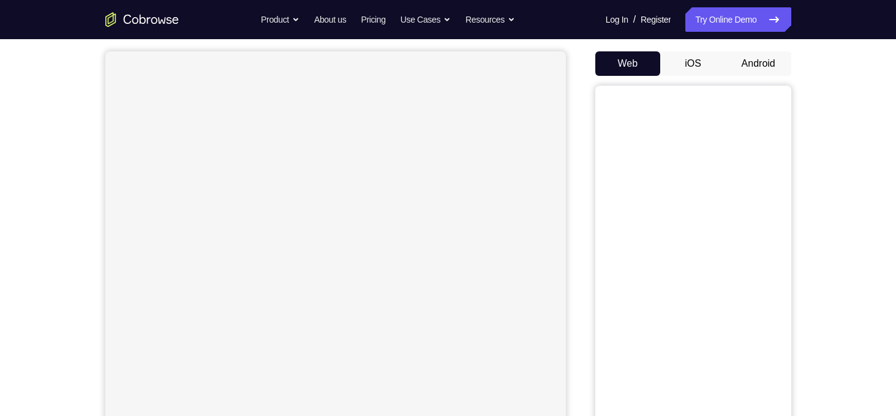
click at [749, 70] on button "Android" at bounding box center [758, 63] width 66 height 24
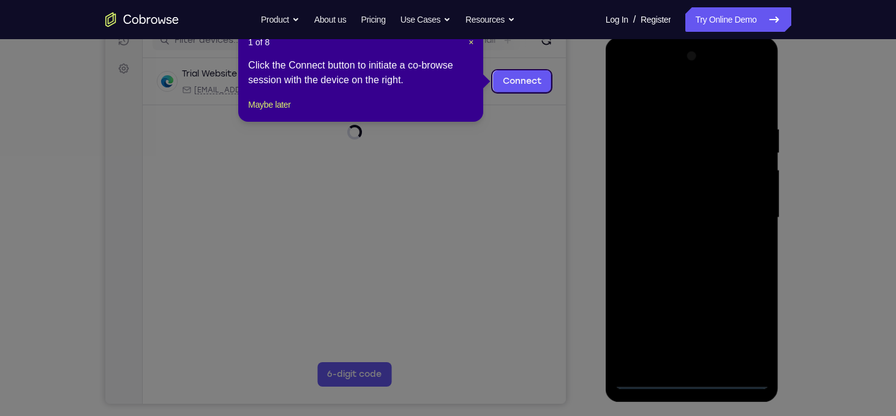
click at [495, 222] on icon at bounding box center [452, 208] width 905 height 416
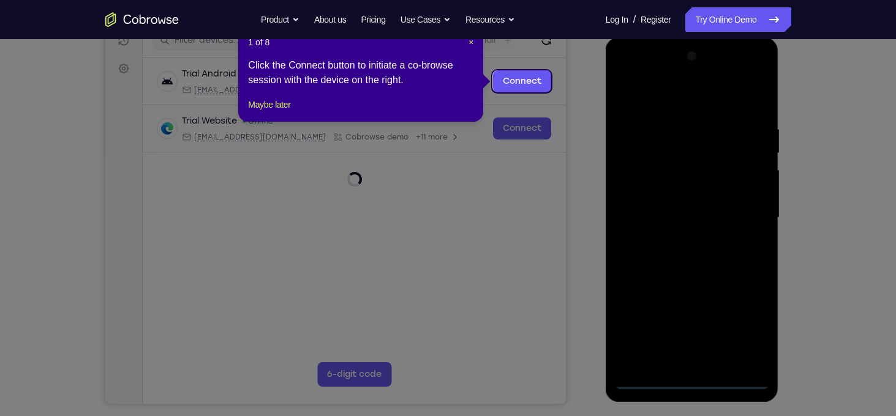
click at [522, 310] on icon at bounding box center [452, 208] width 905 height 416
click at [471, 42] on span "×" at bounding box center [470, 42] width 5 height 10
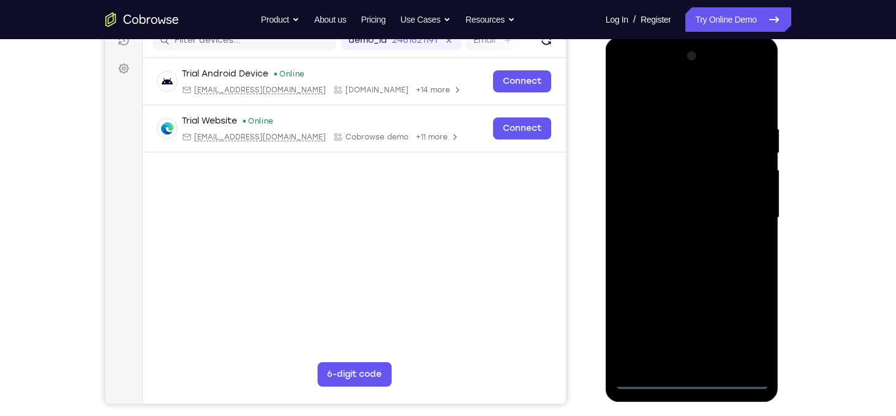
click at [692, 378] on div at bounding box center [692, 218] width 154 height 343
click at [748, 329] on div at bounding box center [692, 218] width 154 height 343
click at [673, 101] on div at bounding box center [692, 218] width 154 height 343
click at [743, 214] on div at bounding box center [692, 218] width 154 height 343
click at [678, 241] on div at bounding box center [692, 218] width 154 height 343
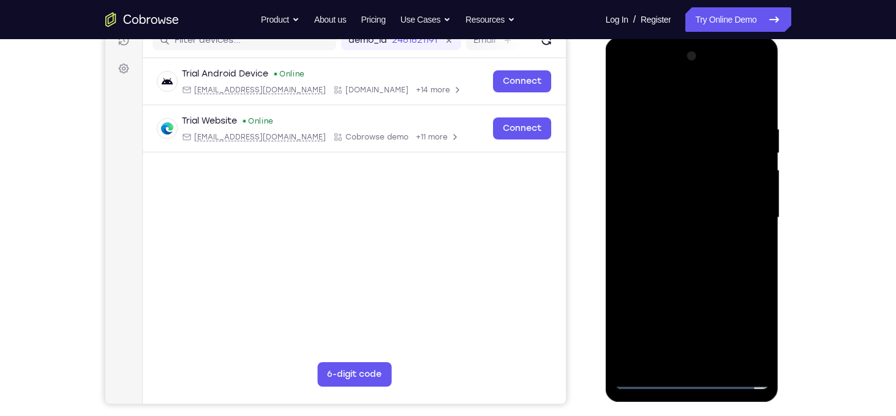
click at [687, 204] on div at bounding box center [692, 218] width 154 height 343
click at [665, 192] on div at bounding box center [692, 218] width 154 height 343
click at [752, 194] on div at bounding box center [692, 218] width 154 height 343
click at [659, 198] on div at bounding box center [692, 218] width 154 height 343
click at [658, 195] on div at bounding box center [692, 218] width 154 height 343
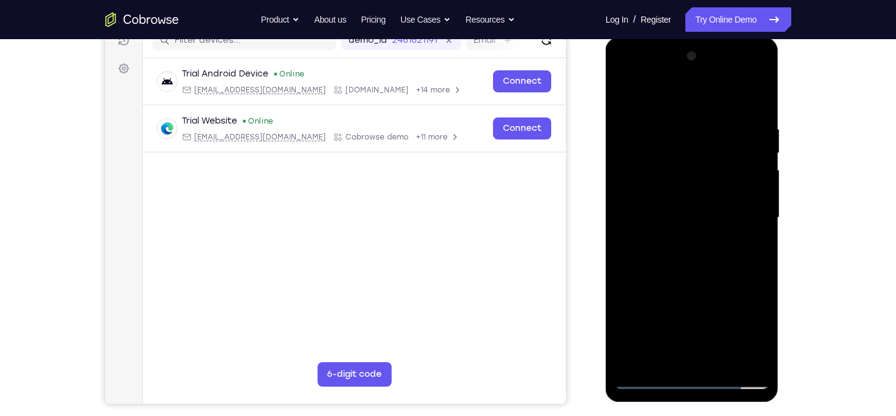
click at [658, 197] on div at bounding box center [692, 218] width 154 height 343
click at [688, 197] on div at bounding box center [692, 218] width 154 height 343
click at [693, 212] on div at bounding box center [692, 218] width 154 height 343
drag, startPoint x: 713, startPoint y: 177, endPoint x: 718, endPoint y: 126, distance: 51.0
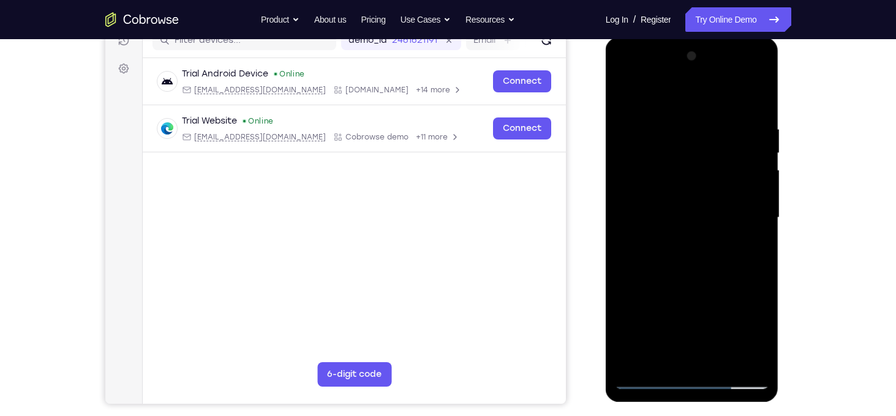
click at [718, 126] on div at bounding box center [692, 218] width 154 height 343
click at [755, 112] on div at bounding box center [692, 218] width 154 height 343
drag, startPoint x: 690, startPoint y: 97, endPoint x: 721, endPoint y: 32, distance: 71.7
click at [721, 37] on html "Online web based iOS Simulators and Android Emulators. Run iPhone, iPad, Mobile…" at bounding box center [692, 220] width 174 height 367
click at [758, 94] on div at bounding box center [692, 218] width 154 height 343
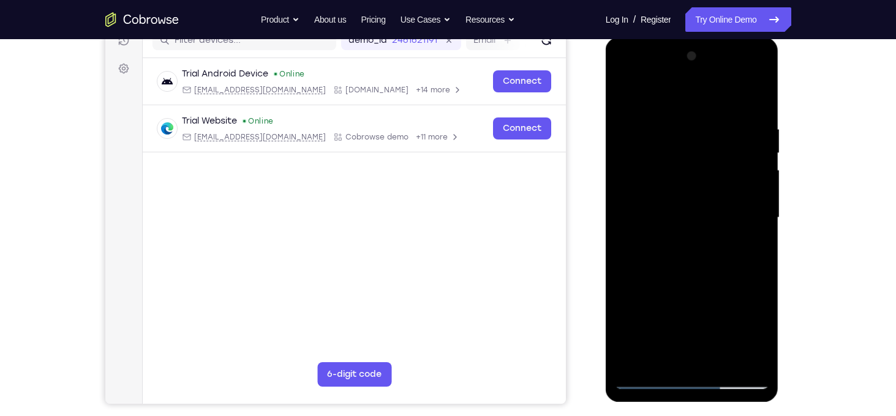
click at [762, 94] on div at bounding box center [692, 218] width 154 height 343
click at [653, 163] on div at bounding box center [692, 218] width 154 height 343
click at [646, 199] on div at bounding box center [692, 218] width 154 height 343
click at [647, 206] on div at bounding box center [692, 218] width 154 height 343
click at [647, 378] on div at bounding box center [692, 218] width 154 height 343
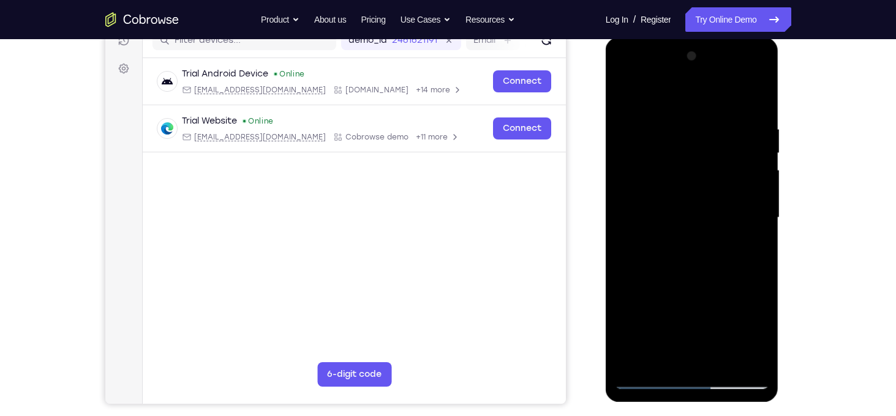
click at [643, 200] on div at bounding box center [692, 218] width 154 height 343
click at [708, 115] on div at bounding box center [692, 218] width 154 height 343
click at [708, 229] on div at bounding box center [692, 218] width 154 height 343
click at [691, 283] on div at bounding box center [692, 218] width 154 height 343
click at [719, 363] on div at bounding box center [692, 218] width 154 height 343
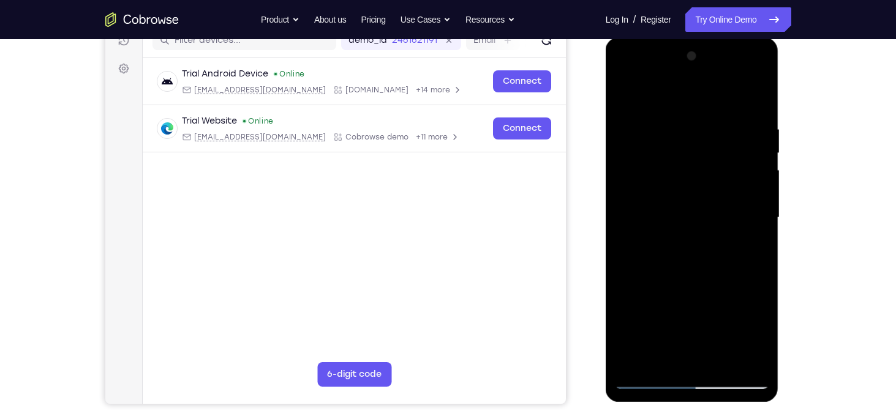
click at [682, 283] on div at bounding box center [692, 218] width 154 height 343
click at [702, 212] on div at bounding box center [692, 218] width 154 height 343
drag, startPoint x: 719, startPoint y: 125, endPoint x: 723, endPoint y: 238, distance: 112.1
click at [723, 238] on div at bounding box center [692, 218] width 154 height 343
drag, startPoint x: 741, startPoint y: 227, endPoint x: 731, endPoint y: 283, distance: 57.2
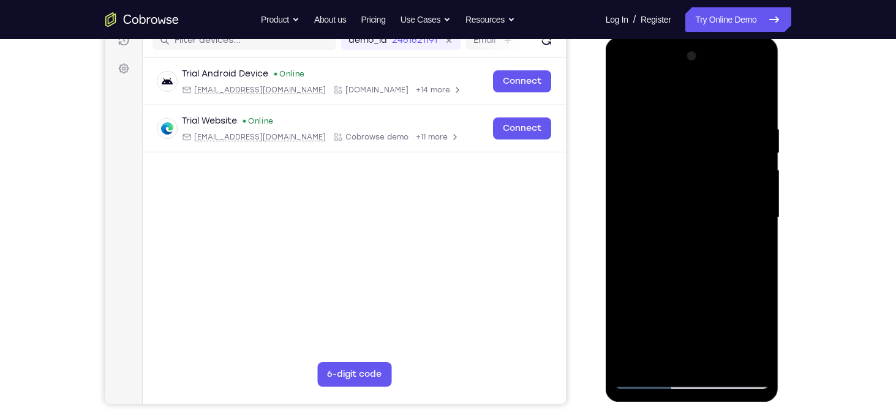
click at [731, 283] on div at bounding box center [692, 218] width 154 height 343
drag, startPoint x: 735, startPoint y: 157, endPoint x: 736, endPoint y: 258, distance: 101.0
click at [736, 258] on div at bounding box center [692, 218] width 154 height 343
drag, startPoint x: 734, startPoint y: 148, endPoint x: 733, endPoint y: 285, distance: 137.1
click at [733, 285] on div at bounding box center [692, 218] width 154 height 343
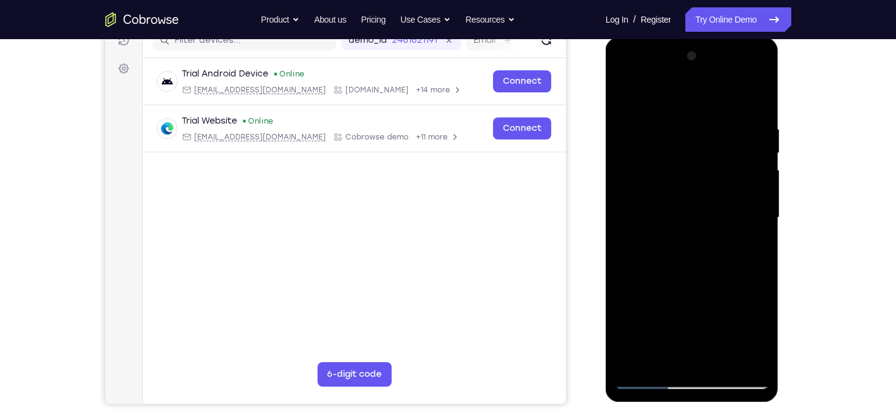
click at [667, 357] on div at bounding box center [692, 218] width 154 height 343
click at [746, 248] on div at bounding box center [692, 218] width 154 height 343
click at [624, 99] on div at bounding box center [692, 218] width 154 height 343
click at [623, 99] on div at bounding box center [692, 218] width 154 height 343
click at [756, 94] on div at bounding box center [692, 218] width 154 height 343
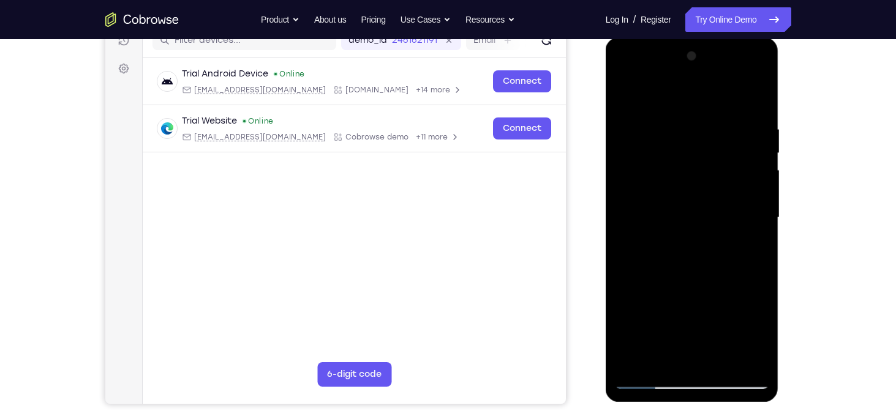
click at [656, 159] on div at bounding box center [692, 218] width 154 height 343
click at [642, 207] on div at bounding box center [692, 218] width 154 height 343
click at [678, 181] on div at bounding box center [692, 218] width 154 height 343
click at [678, 136] on div at bounding box center [692, 218] width 154 height 343
click at [670, 190] on div at bounding box center [692, 218] width 154 height 343
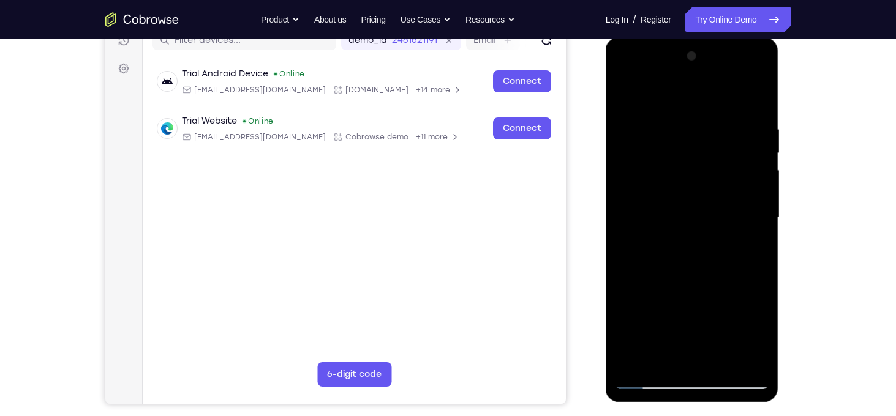
click at [693, 201] on div at bounding box center [692, 218] width 154 height 343
click at [646, 137] on div at bounding box center [692, 218] width 154 height 343
drag, startPoint x: 670, startPoint y: 99, endPoint x: 695, endPoint y: 59, distance: 46.7
click at [695, 59] on div at bounding box center [692, 218] width 154 height 343
click at [698, 259] on div at bounding box center [692, 218] width 154 height 343
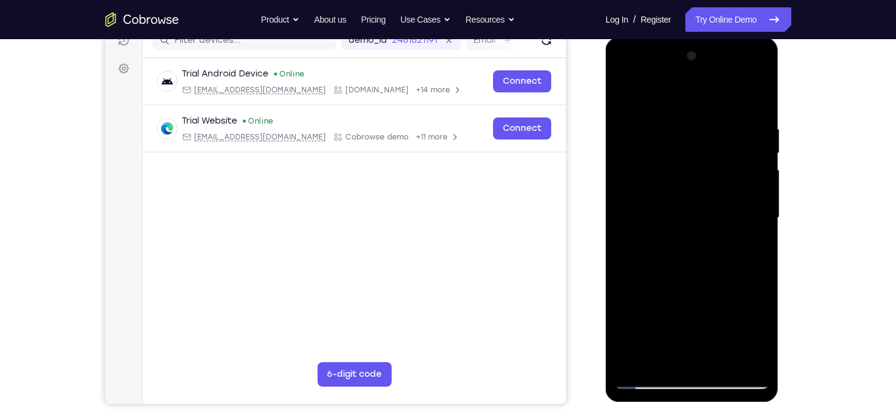
click at [680, 261] on div at bounding box center [692, 218] width 154 height 343
click at [705, 239] on div at bounding box center [692, 218] width 154 height 343
click at [676, 239] on div at bounding box center [692, 218] width 154 height 343
click at [708, 212] on div at bounding box center [692, 218] width 154 height 343
click at [673, 211] on div at bounding box center [692, 218] width 154 height 343
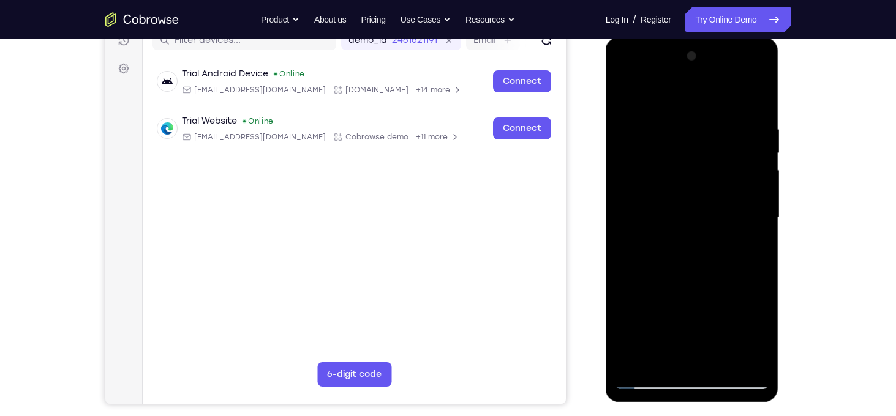
click at [678, 187] on div at bounding box center [692, 218] width 154 height 343
click at [733, 294] on div at bounding box center [692, 218] width 154 height 343
click at [728, 258] on div at bounding box center [692, 218] width 154 height 343
click at [723, 234] on div at bounding box center [692, 218] width 154 height 343
click at [701, 236] on div at bounding box center [692, 218] width 154 height 343
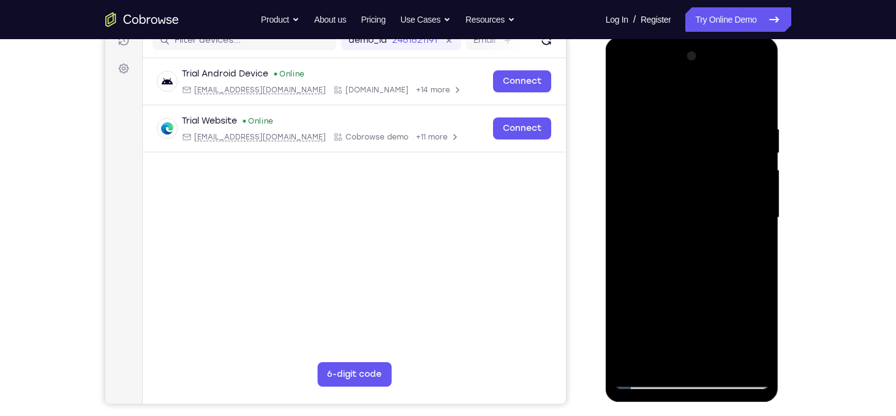
click at [702, 261] on div at bounding box center [692, 218] width 154 height 343
click at [668, 226] on div at bounding box center [692, 218] width 154 height 343
click at [730, 217] on div at bounding box center [692, 218] width 154 height 343
click at [709, 216] on div at bounding box center [692, 218] width 154 height 343
click at [725, 290] on div at bounding box center [692, 218] width 154 height 343
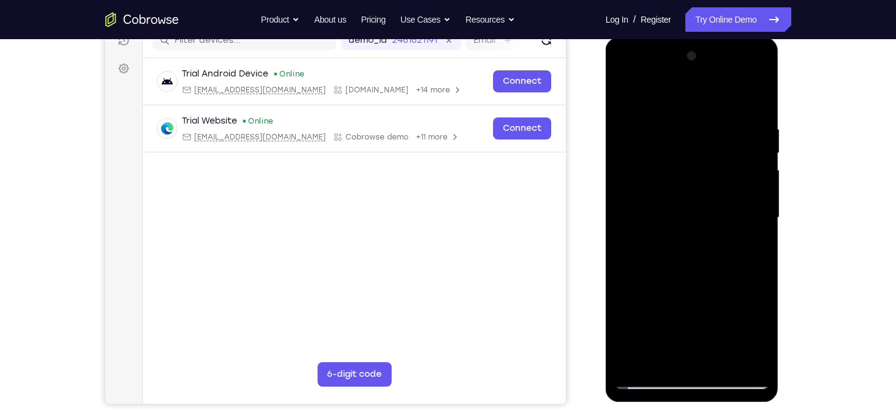
click at [682, 239] on div at bounding box center [692, 218] width 154 height 343
click at [703, 245] on div at bounding box center [692, 218] width 154 height 343
click at [669, 236] on div at bounding box center [692, 218] width 154 height 343
click at [731, 233] on div at bounding box center [692, 218] width 154 height 343
click at [730, 211] on div at bounding box center [692, 218] width 154 height 343
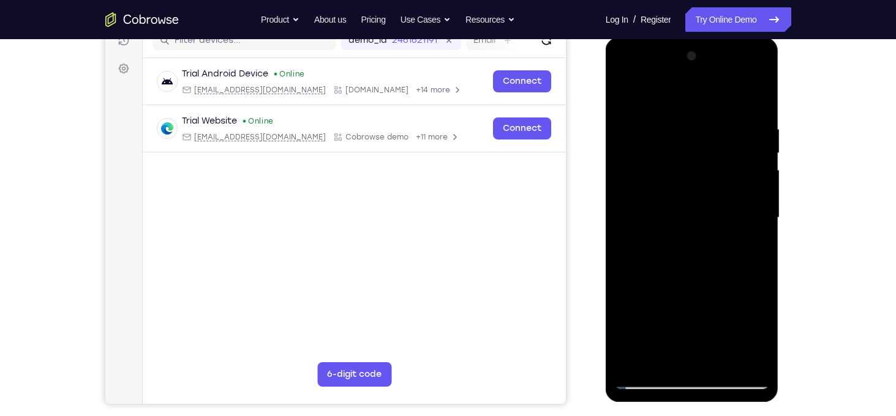
click at [703, 212] on div at bounding box center [692, 218] width 154 height 343
click at [689, 212] on div at bounding box center [692, 218] width 154 height 343
click at [684, 239] on div at bounding box center [692, 218] width 154 height 343
click at [720, 292] on div at bounding box center [692, 218] width 154 height 343
click at [667, 222] on div at bounding box center [692, 218] width 154 height 343
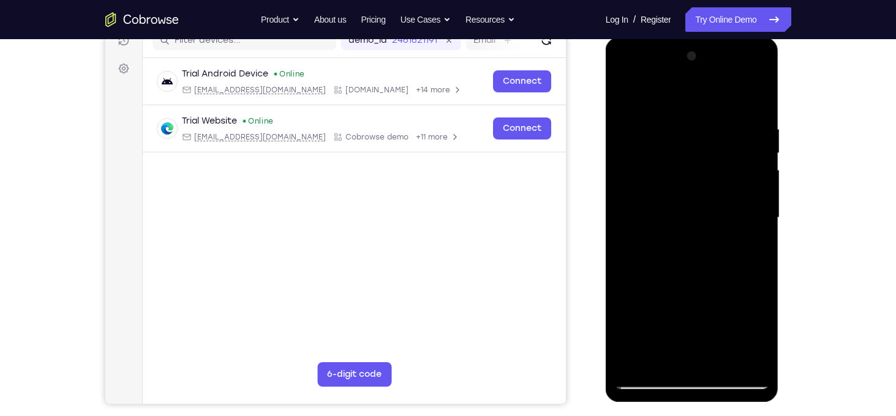
click at [667, 162] on div at bounding box center [692, 218] width 154 height 343
drag, startPoint x: 656, startPoint y: 171, endPoint x: 656, endPoint y: 200, distance: 28.8
click at [656, 200] on div at bounding box center [692, 218] width 154 height 343
click at [647, 206] on div at bounding box center [692, 218] width 154 height 343
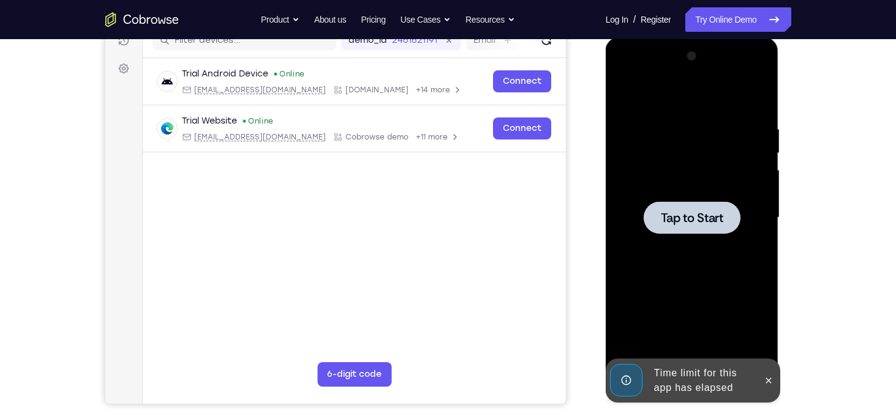
click at [659, 228] on div at bounding box center [691, 217] width 97 height 32
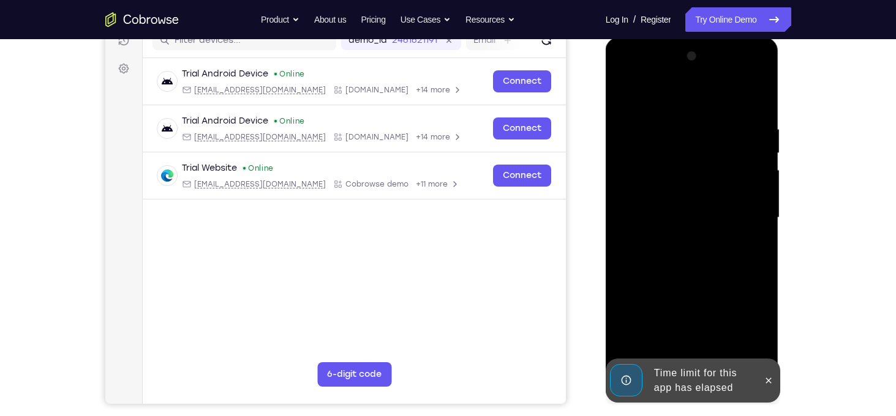
scroll to position [204, 0]
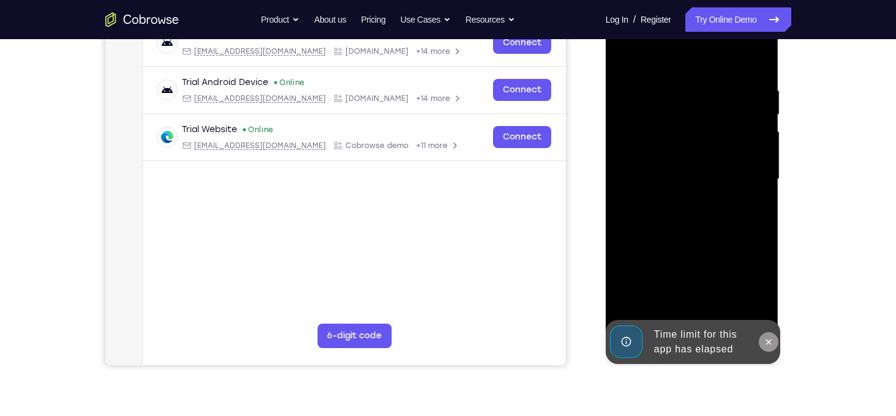
click at [767, 345] on icon at bounding box center [768, 342] width 10 height 10
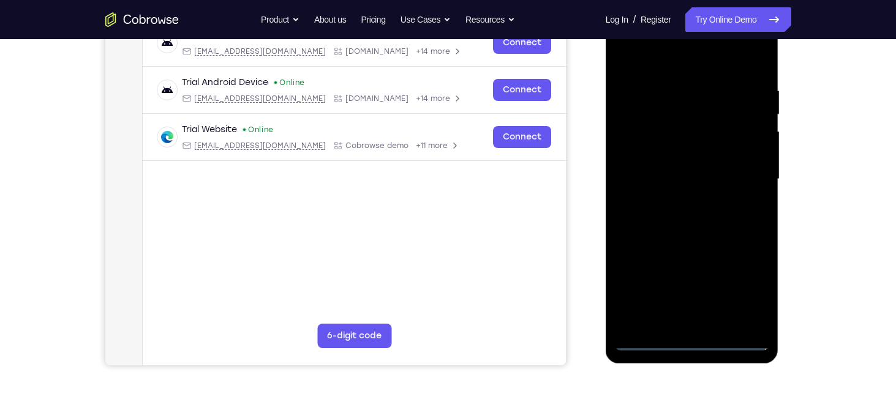
click at [693, 342] on div at bounding box center [692, 179] width 154 height 343
click at [751, 293] on div at bounding box center [692, 179] width 154 height 343
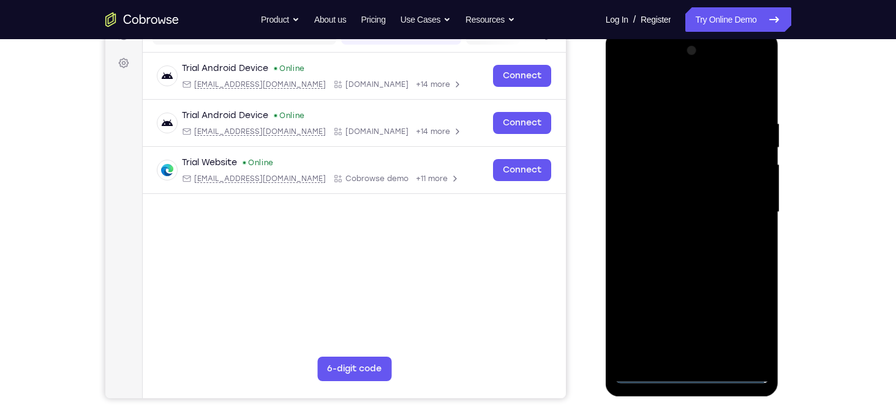
scroll to position [166, 0]
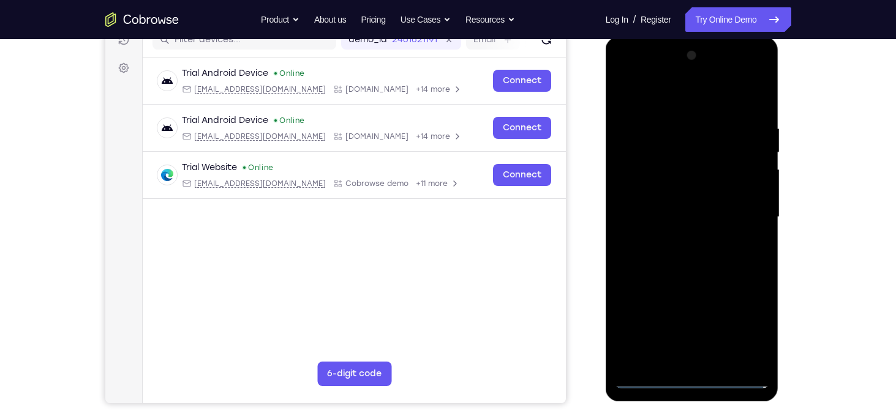
click at [701, 96] on div at bounding box center [692, 217] width 154 height 343
click at [643, 185] on div at bounding box center [692, 217] width 154 height 343
click at [651, 222] on div at bounding box center [692, 217] width 154 height 343
click at [662, 205] on div at bounding box center [692, 217] width 154 height 343
click at [675, 226] on div at bounding box center [692, 217] width 154 height 343
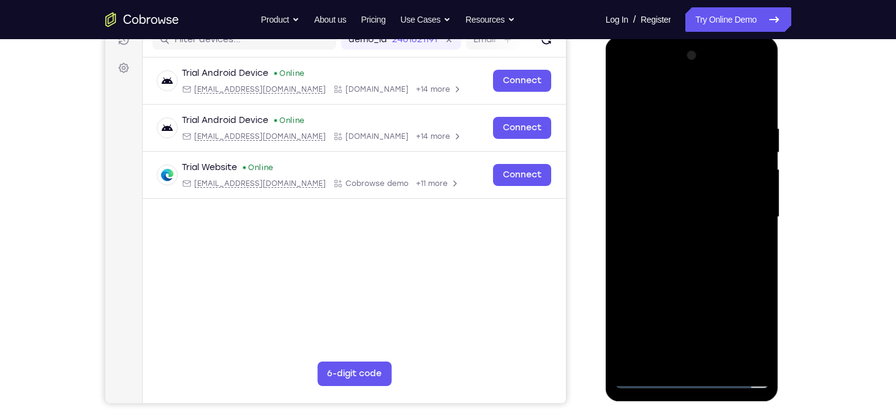
drag, startPoint x: 678, startPoint y: 102, endPoint x: 724, endPoint y: 62, distance: 60.8
click at [724, 62] on div at bounding box center [692, 217] width 154 height 343
click at [659, 230] on div at bounding box center [692, 217] width 154 height 343
click at [750, 359] on div at bounding box center [692, 217] width 154 height 343
click at [648, 378] on div at bounding box center [692, 217] width 154 height 343
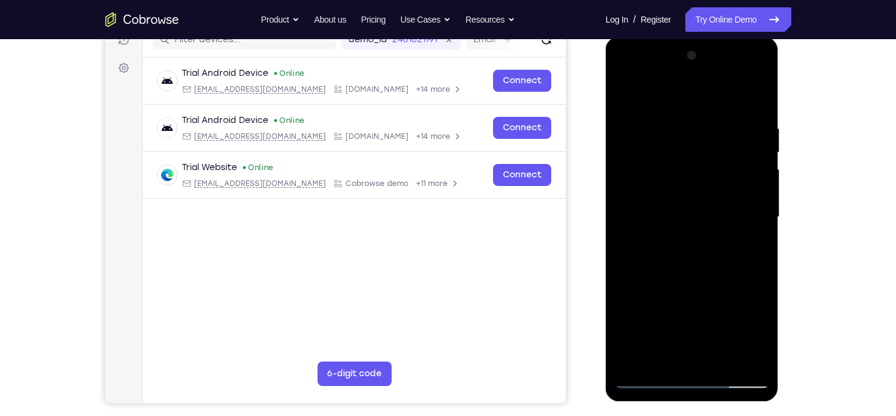
click at [696, 276] on div at bounding box center [692, 217] width 154 height 343
click at [743, 76] on div at bounding box center [692, 217] width 154 height 343
click at [625, 76] on div at bounding box center [692, 217] width 154 height 343
click at [741, 215] on div at bounding box center [692, 217] width 154 height 343
click at [741, 72] on div at bounding box center [692, 217] width 154 height 343
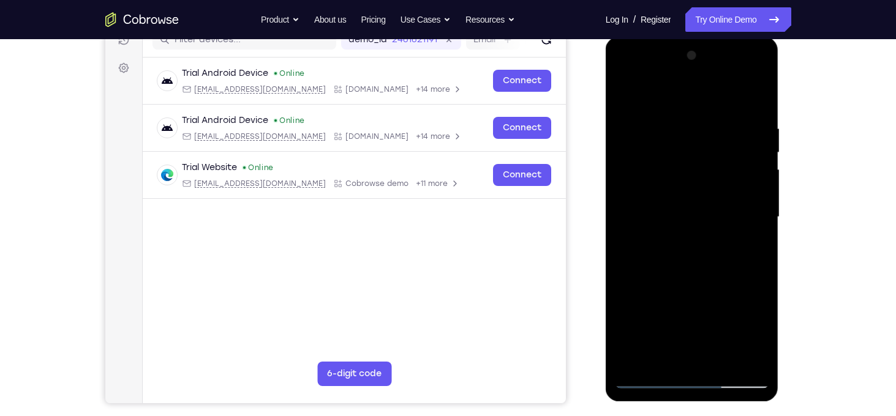
click at [691, 98] on div at bounding box center [692, 217] width 154 height 343
drag, startPoint x: 721, startPoint y: 249, endPoint x: 727, endPoint y: 174, distance: 75.0
click at [727, 174] on div at bounding box center [692, 217] width 154 height 343
drag, startPoint x: 708, startPoint y: 119, endPoint x: 724, endPoint y: 255, distance: 136.1
click at [724, 255] on div at bounding box center [692, 217] width 154 height 343
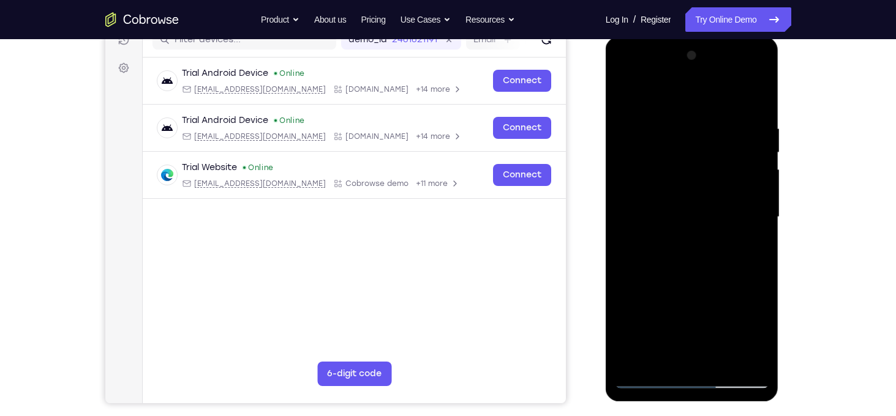
click at [733, 107] on div at bounding box center [692, 217] width 154 height 343
drag, startPoint x: 695, startPoint y: 254, endPoint x: 720, endPoint y: 167, distance: 90.3
click at [720, 167] on div at bounding box center [692, 217] width 154 height 343
drag, startPoint x: 712, startPoint y: 277, endPoint x: 717, endPoint y: 211, distance: 65.7
click at [717, 211] on div at bounding box center [692, 217] width 154 height 343
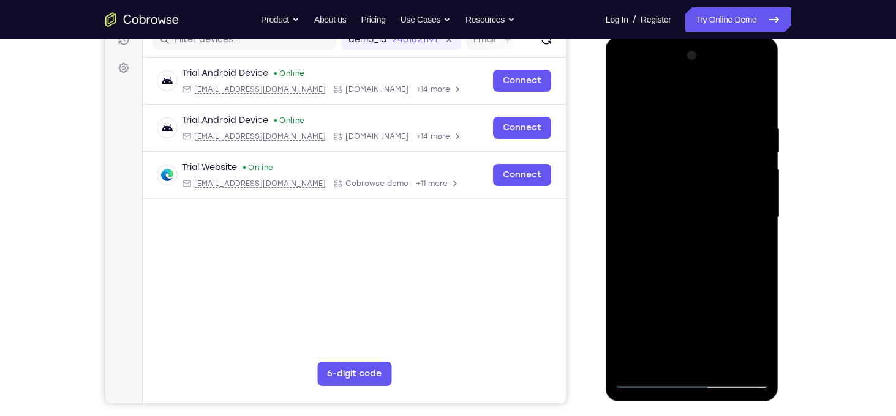
drag, startPoint x: 716, startPoint y: 304, endPoint x: 722, endPoint y: 230, distance: 73.7
click at [722, 230] on div at bounding box center [692, 217] width 154 height 343
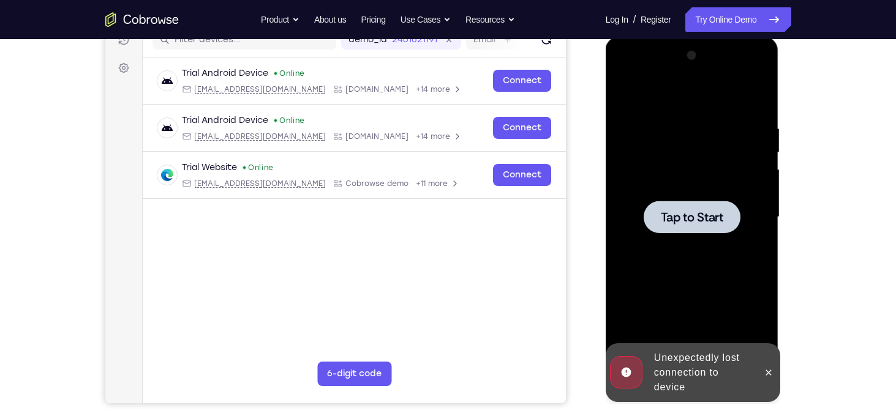
click at [695, 222] on span "Tap to Start" at bounding box center [692, 217] width 62 height 12
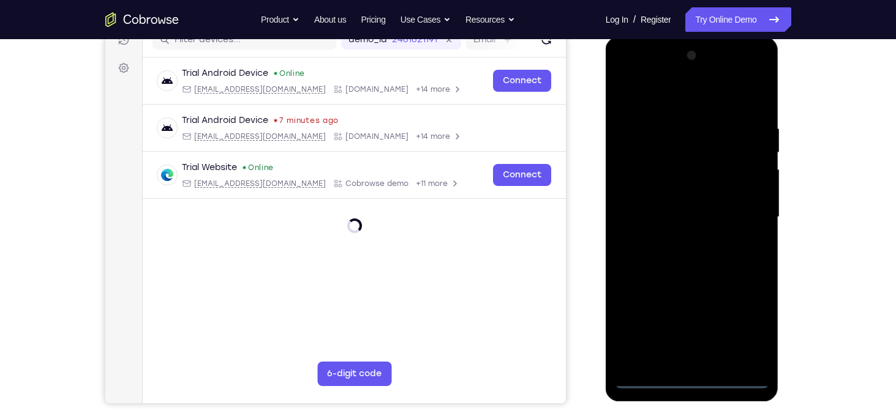
click at [697, 380] on div at bounding box center [692, 217] width 154 height 343
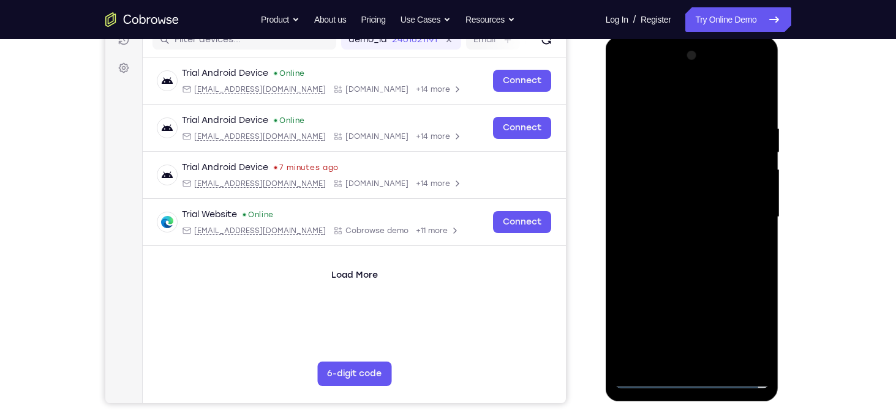
click at [742, 334] on div at bounding box center [692, 217] width 154 height 343
click at [747, 330] on div at bounding box center [692, 217] width 154 height 343
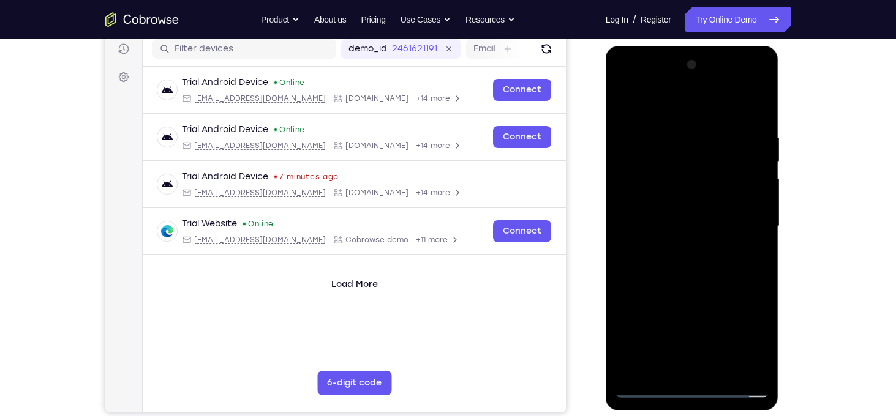
scroll to position [172, 0]
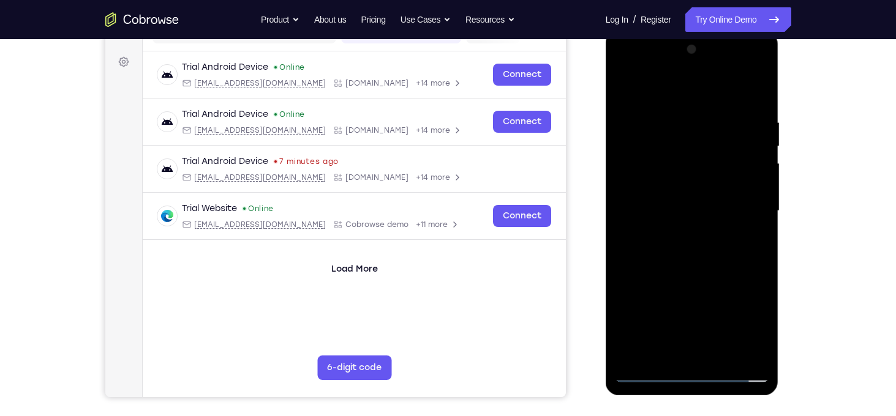
click at [690, 376] on div at bounding box center [692, 211] width 154 height 343
click at [750, 316] on div at bounding box center [692, 211] width 154 height 343
click at [744, 316] on div at bounding box center [692, 211] width 154 height 343
click at [683, 95] on div at bounding box center [692, 211] width 154 height 343
click at [741, 207] on div at bounding box center [692, 211] width 154 height 343
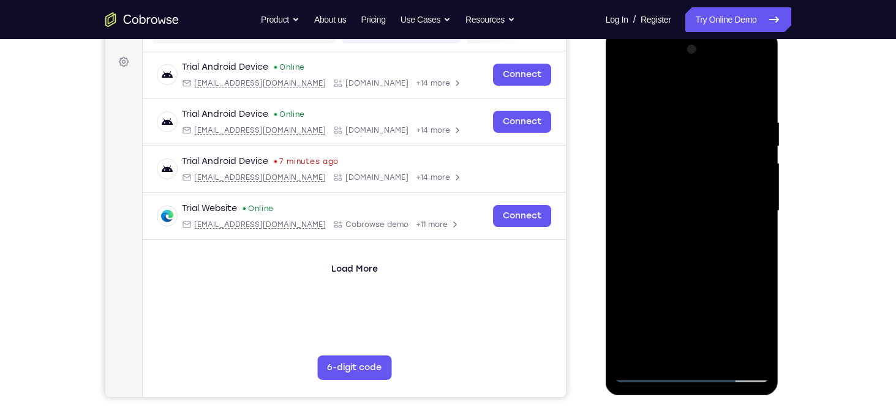
click at [679, 233] on div at bounding box center [692, 211] width 154 height 343
click at [741, 70] on div at bounding box center [692, 211] width 154 height 343
click at [628, 66] on div at bounding box center [692, 211] width 154 height 343
click at [642, 173] on div at bounding box center [692, 211] width 154 height 343
click at [671, 217] on div at bounding box center [692, 211] width 154 height 343
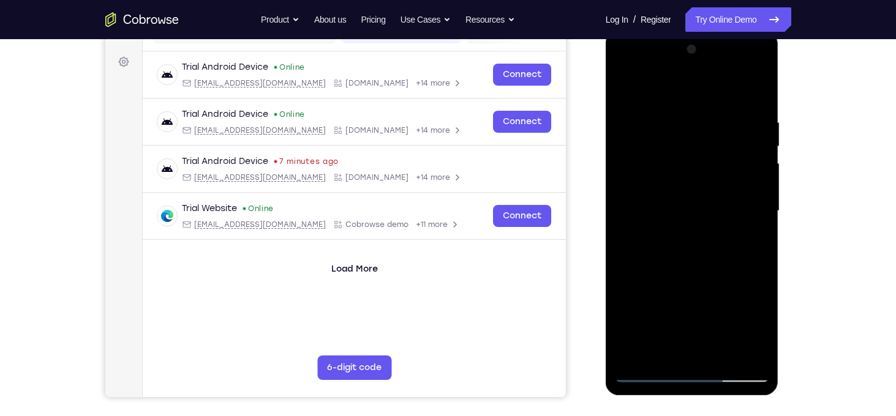
click at [668, 206] on div at bounding box center [692, 211] width 154 height 343
click at [645, 373] on div at bounding box center [692, 211] width 154 height 343
click at [682, 267] on div at bounding box center [692, 211] width 154 height 343
click at [704, 269] on div at bounding box center [692, 211] width 154 height 343
click at [754, 179] on div at bounding box center [692, 211] width 154 height 343
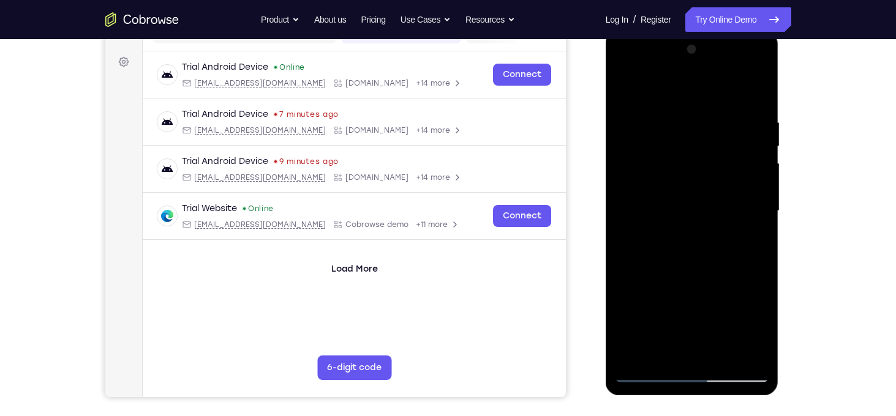
drag, startPoint x: 688, startPoint y: 331, endPoint x: 696, endPoint y: 256, distance: 75.7
click at [696, 256] on div at bounding box center [692, 211] width 154 height 343
click at [684, 347] on div at bounding box center [692, 211] width 154 height 343
drag, startPoint x: 679, startPoint y: 89, endPoint x: 706, endPoint y: 38, distance: 57.8
click at [706, 38] on div at bounding box center [691, 213] width 173 height 365
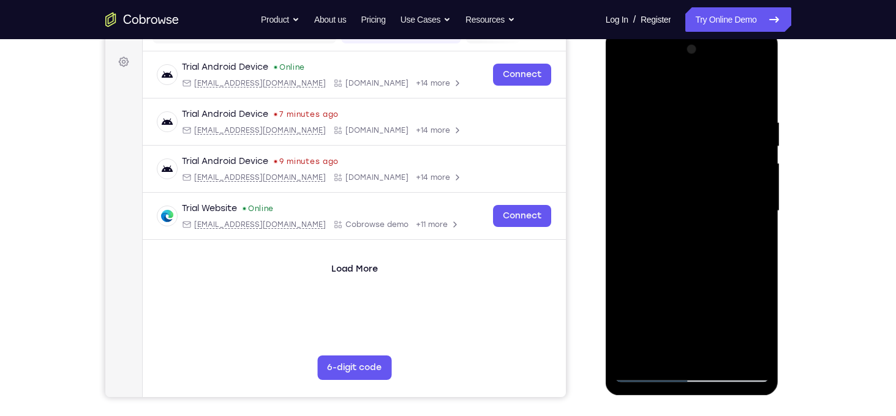
click at [638, 197] on div at bounding box center [692, 211] width 154 height 343
click at [691, 243] on div at bounding box center [692, 211] width 154 height 343
click at [744, 68] on div at bounding box center [692, 211] width 154 height 343
click at [691, 93] on div at bounding box center [692, 211] width 154 height 343
click at [761, 69] on div at bounding box center [692, 211] width 154 height 343
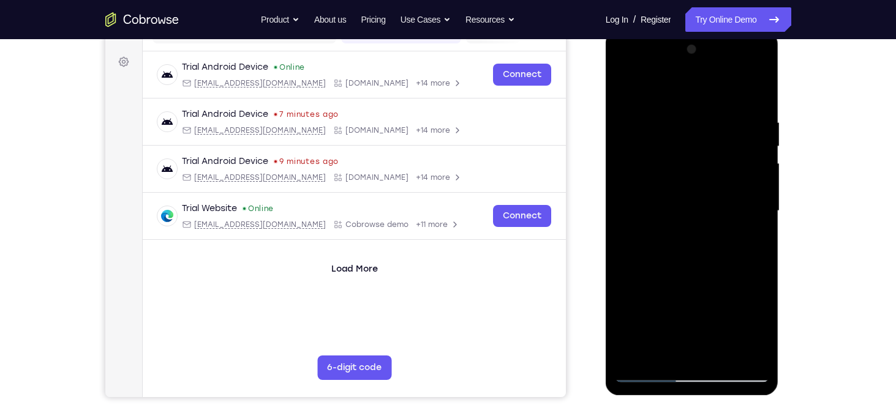
click at [757, 296] on div at bounding box center [692, 211] width 154 height 343
click at [695, 231] on div at bounding box center [692, 211] width 154 height 343
click at [755, 236] on div at bounding box center [692, 211] width 154 height 343
click at [754, 70] on div at bounding box center [692, 211] width 154 height 343
click at [756, 298] on div at bounding box center [692, 211] width 154 height 343
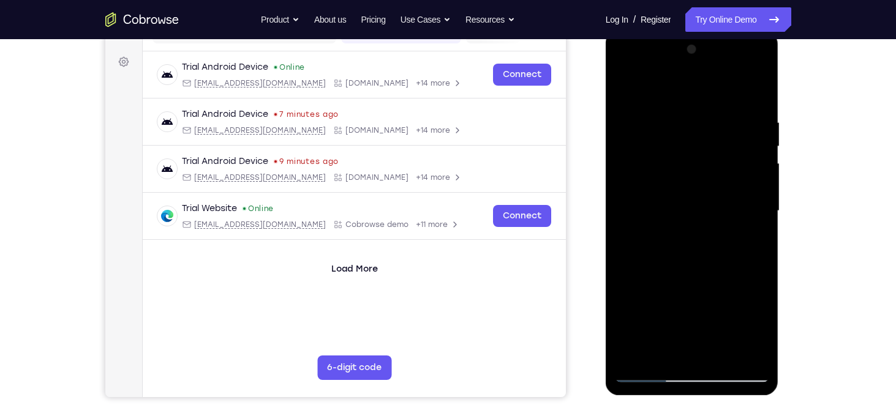
click at [707, 69] on div at bounding box center [692, 211] width 154 height 343
click at [667, 91] on div at bounding box center [692, 211] width 154 height 343
click at [679, 234] on div at bounding box center [692, 211] width 154 height 343
click at [765, 72] on div at bounding box center [692, 211] width 154 height 343
click at [754, 302] on div at bounding box center [692, 211] width 154 height 343
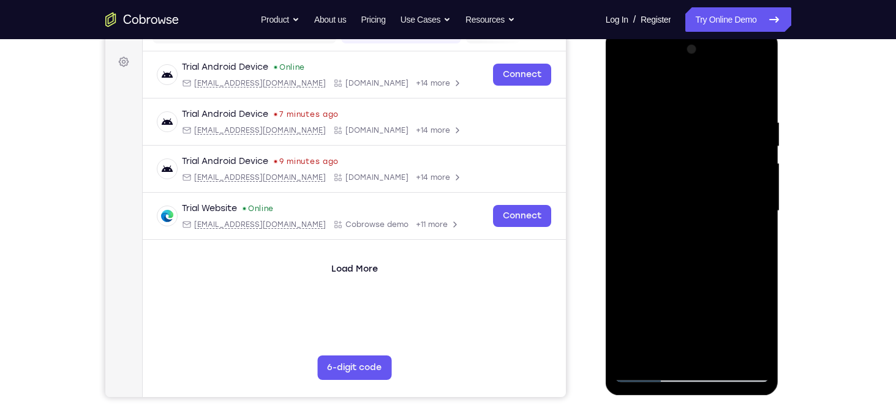
click at [698, 231] on div at bounding box center [692, 211] width 154 height 343
click at [758, 236] on div at bounding box center [692, 211] width 154 height 343
click at [743, 66] on div at bounding box center [692, 211] width 154 height 343
click at [659, 121] on div at bounding box center [692, 211] width 154 height 343
click at [657, 105] on div at bounding box center [692, 211] width 154 height 343
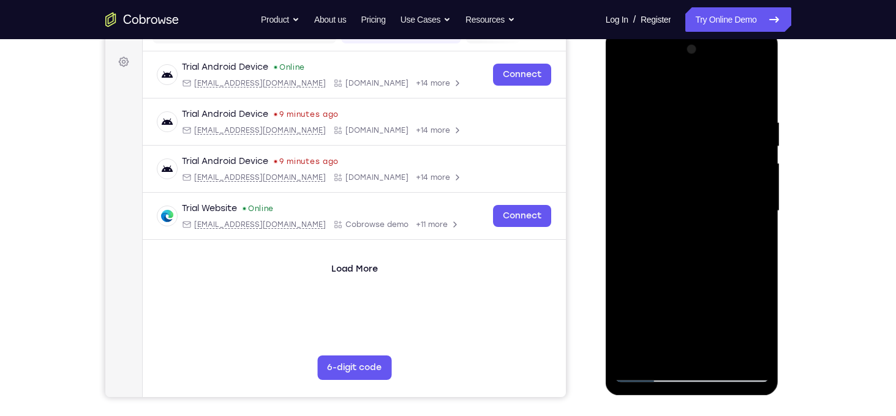
click at [645, 164] on div at bounding box center [692, 211] width 154 height 343
drag, startPoint x: 733, startPoint y: 191, endPoint x: 738, endPoint y: 133, distance: 58.4
click at [738, 133] on div at bounding box center [692, 211] width 154 height 343
drag, startPoint x: 725, startPoint y: 307, endPoint x: 727, endPoint y: 166, distance: 140.8
click at [727, 166] on div at bounding box center [692, 211] width 154 height 343
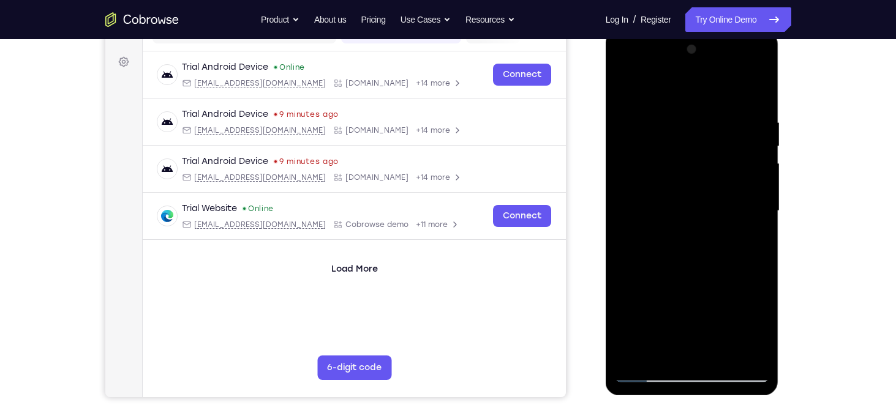
click at [642, 261] on div at bounding box center [692, 211] width 154 height 343
drag, startPoint x: 690, startPoint y: 277, endPoint x: 690, endPoint y: 152, distance: 124.9
click at [690, 152] on div at bounding box center [692, 211] width 154 height 343
click at [649, 375] on div at bounding box center [692, 211] width 154 height 343
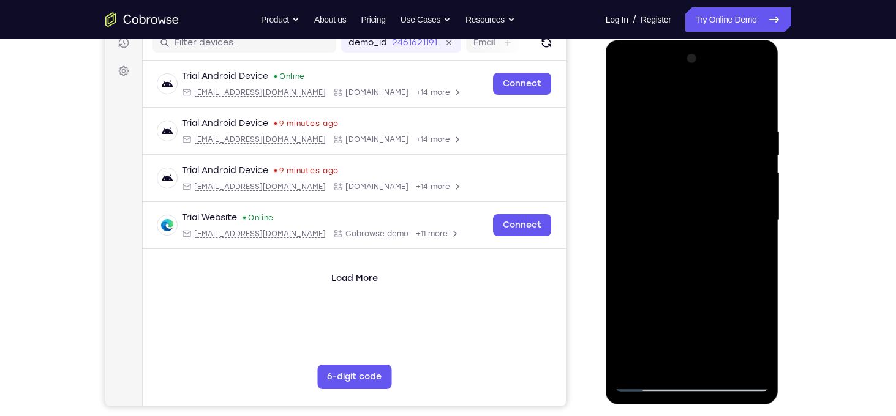
scroll to position [163, 0]
click at [678, 94] on div at bounding box center [692, 219] width 154 height 343
click at [760, 80] on div at bounding box center [692, 219] width 154 height 343
click at [757, 308] on div at bounding box center [692, 219] width 154 height 343
click at [708, 247] on div at bounding box center [692, 219] width 154 height 343
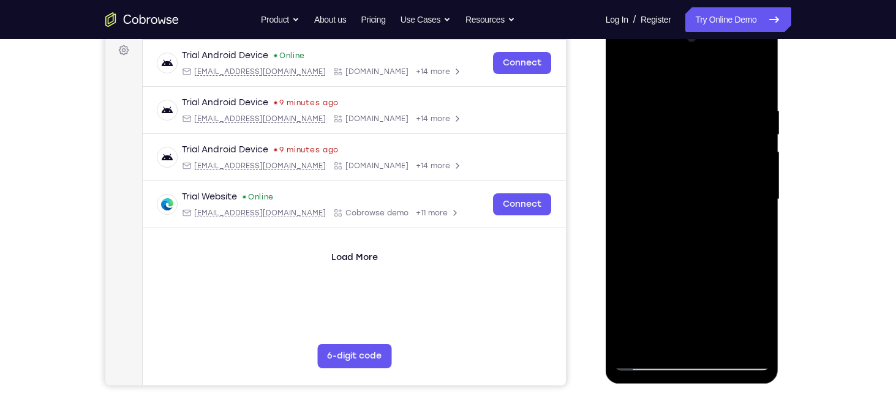
scroll to position [191, 0]
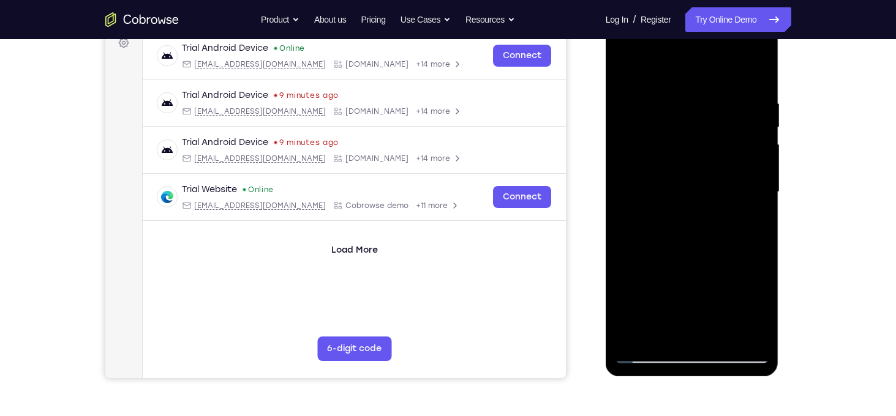
click at [678, 50] on div at bounding box center [692, 192] width 154 height 343
click at [664, 73] on div at bounding box center [692, 192] width 154 height 343
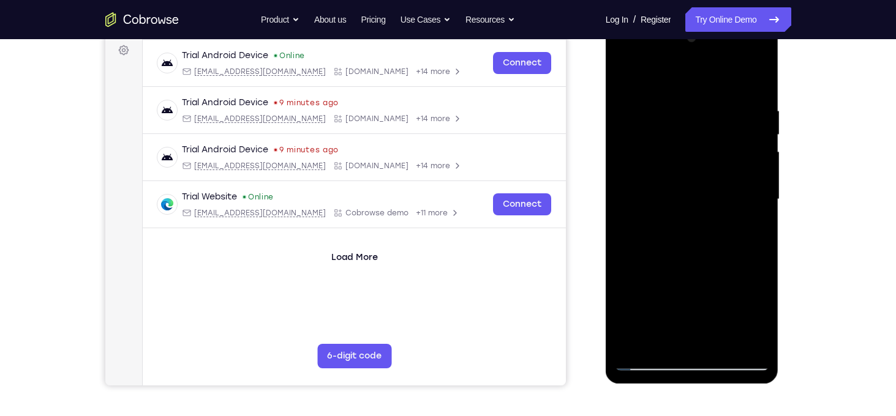
scroll to position [182, 0]
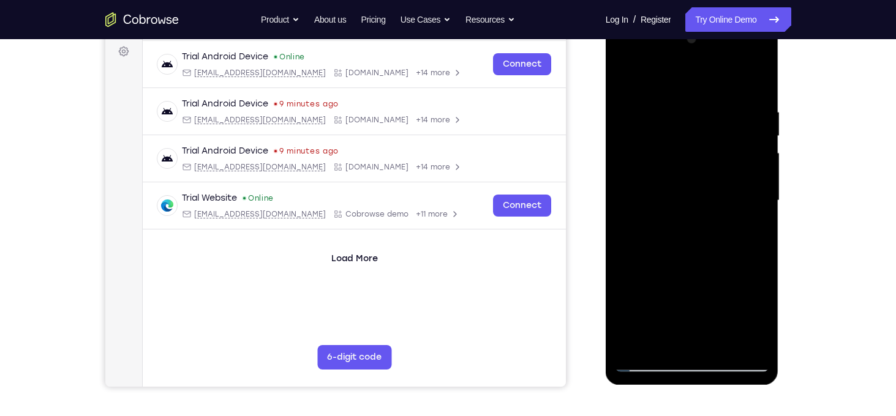
click at [747, 75] on div at bounding box center [692, 200] width 154 height 343
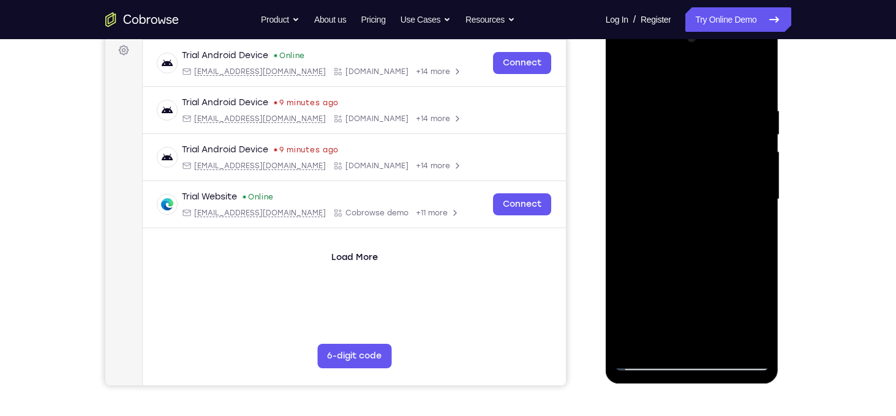
click at [648, 360] on div at bounding box center [692, 199] width 154 height 343
click at [760, 58] on div at bounding box center [692, 199] width 154 height 343
click at [755, 287] on div at bounding box center [692, 199] width 154 height 343
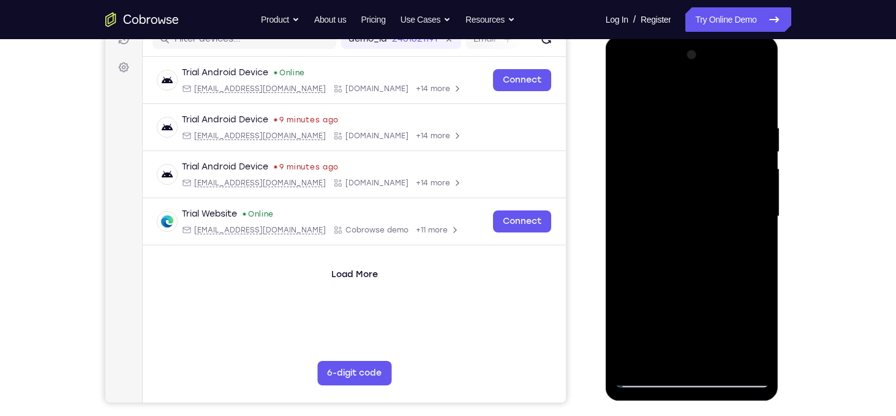
scroll to position [167, 0]
click at [742, 75] on div at bounding box center [692, 216] width 154 height 343
click at [686, 100] on div at bounding box center [692, 216] width 154 height 343
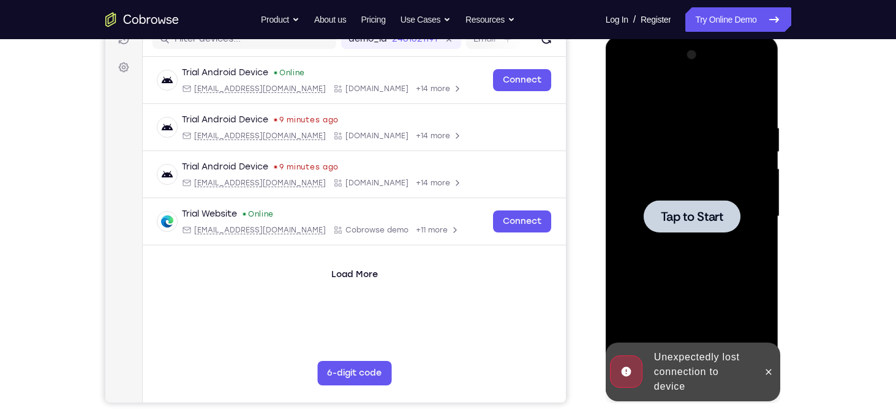
click at [741, 77] on div at bounding box center [692, 216] width 154 height 343
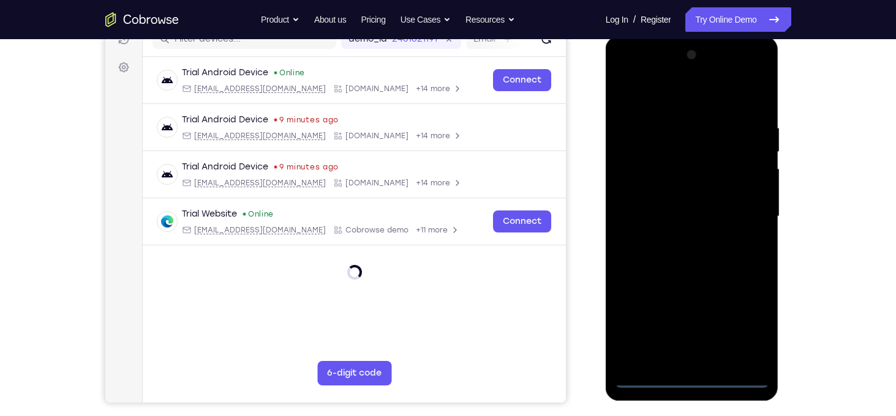
click at [689, 372] on div at bounding box center [692, 216] width 154 height 343
click at [689, 376] on div at bounding box center [692, 216] width 154 height 343
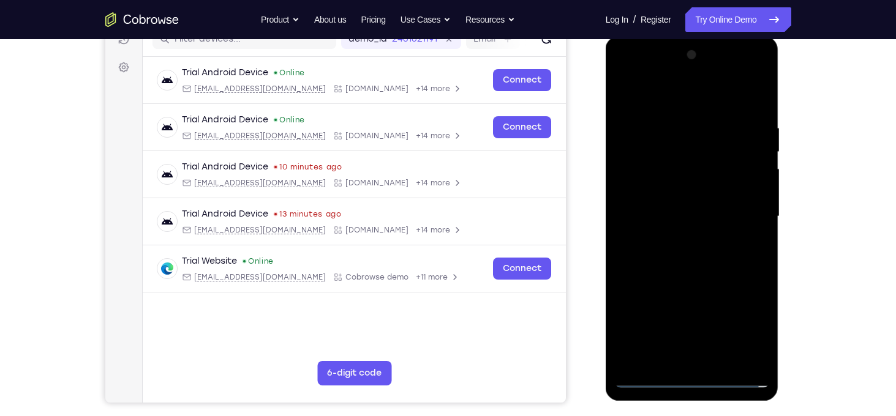
click at [743, 326] on div at bounding box center [692, 216] width 154 height 343
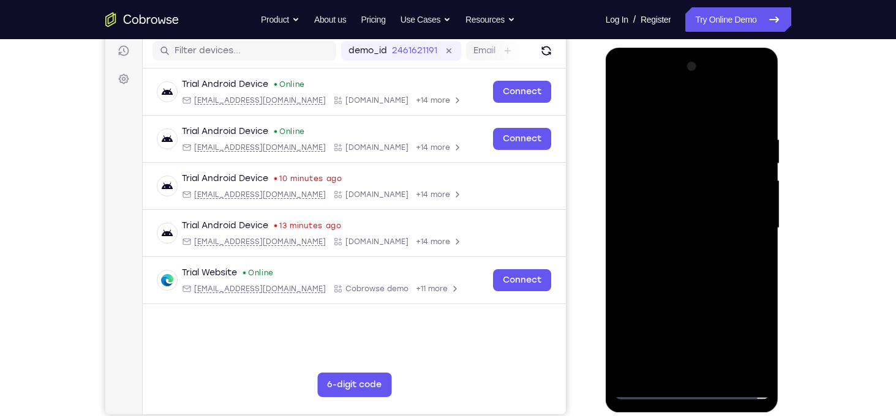
scroll to position [156, 0]
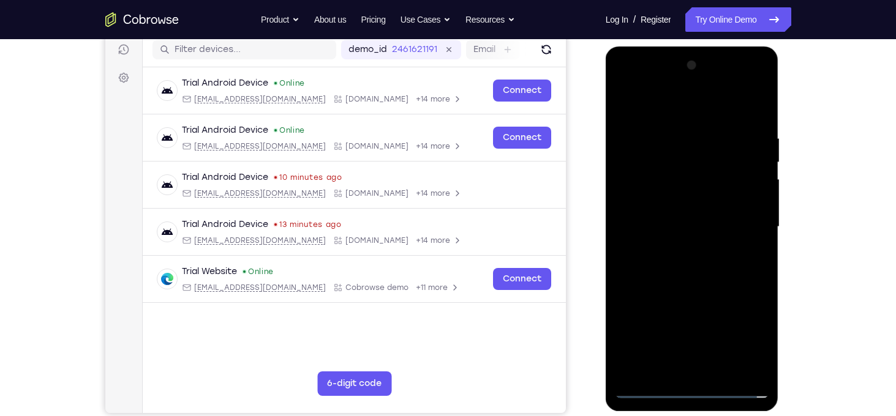
click at [693, 111] on div at bounding box center [692, 227] width 154 height 343
click at [750, 234] on div at bounding box center [692, 227] width 154 height 343
click at [678, 247] on div at bounding box center [692, 227] width 154 height 343
click at [659, 219] on div at bounding box center [692, 227] width 154 height 343
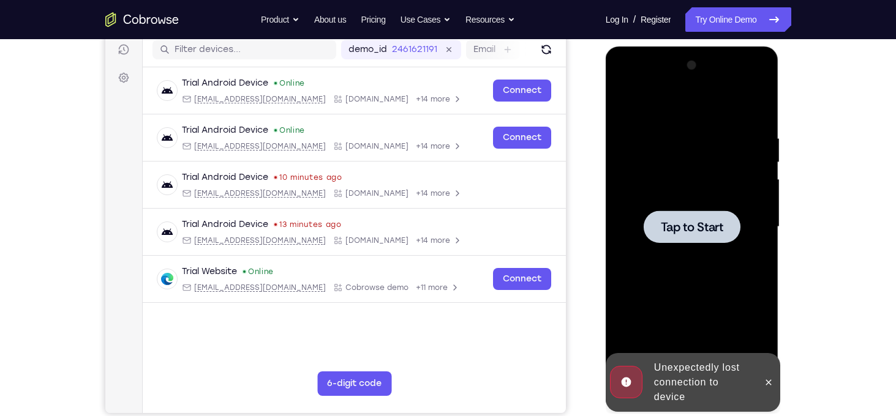
click at [679, 224] on span "Tap to Start" at bounding box center [692, 227] width 62 height 12
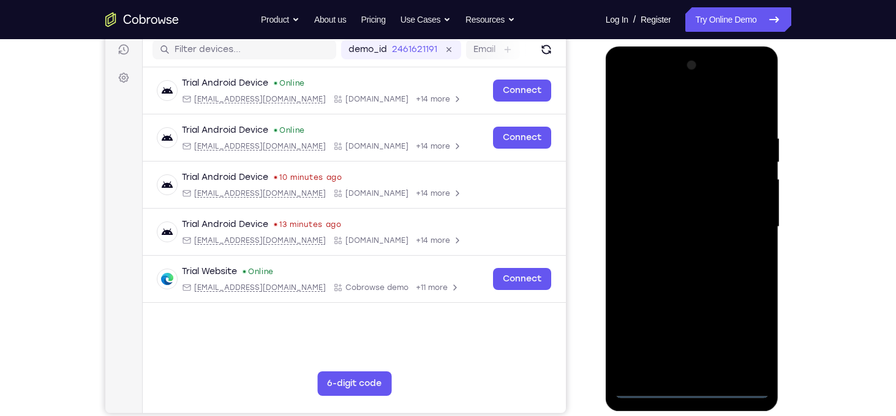
click at [689, 387] on div at bounding box center [692, 227] width 154 height 343
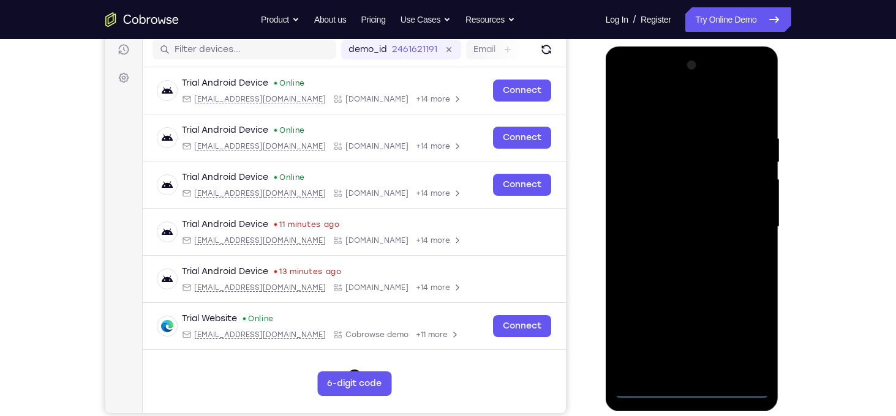
click at [750, 334] on div at bounding box center [692, 227] width 154 height 343
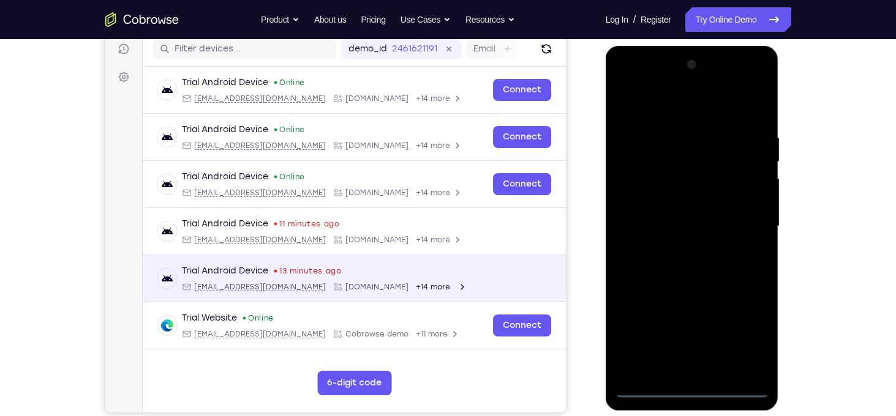
scroll to position [159, 0]
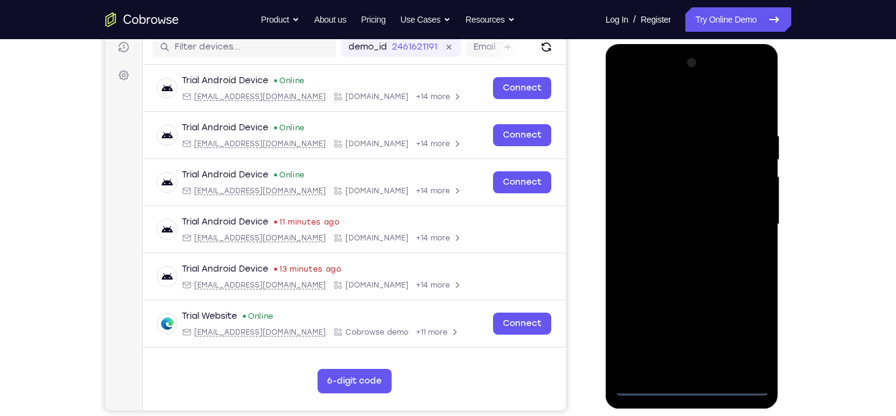
click at [696, 114] on div at bounding box center [692, 224] width 154 height 343
click at [747, 225] on div at bounding box center [692, 224] width 154 height 343
click at [683, 369] on div at bounding box center [692, 224] width 154 height 343
click at [642, 386] on div at bounding box center [692, 224] width 154 height 343
click at [705, 367] on div at bounding box center [692, 224] width 154 height 343
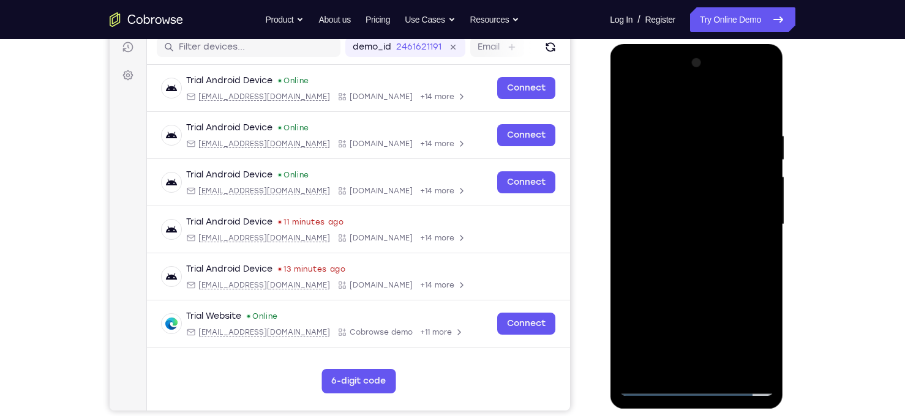
click at [688, 215] on div at bounding box center [696, 224] width 154 height 343
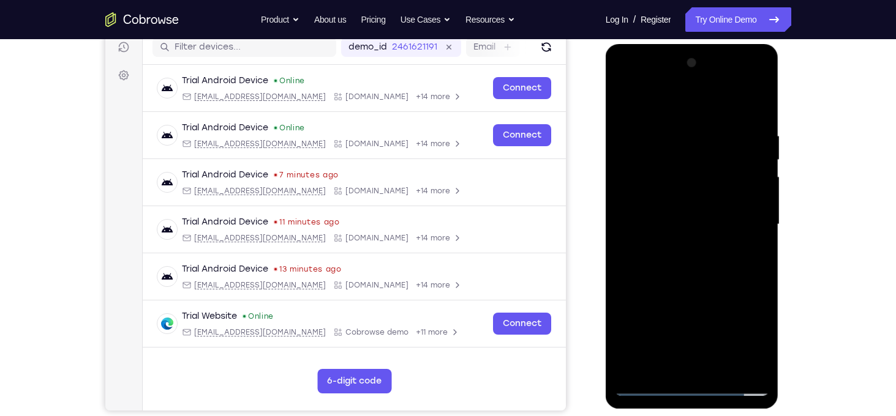
click at [651, 201] on div at bounding box center [692, 224] width 154 height 343
click at [672, 225] on div at bounding box center [692, 224] width 154 height 343
click at [705, 279] on div at bounding box center [692, 224] width 154 height 343
drag, startPoint x: 700, startPoint y: 100, endPoint x: 721, endPoint y: 70, distance: 36.7
click at [721, 70] on div at bounding box center [692, 224] width 154 height 343
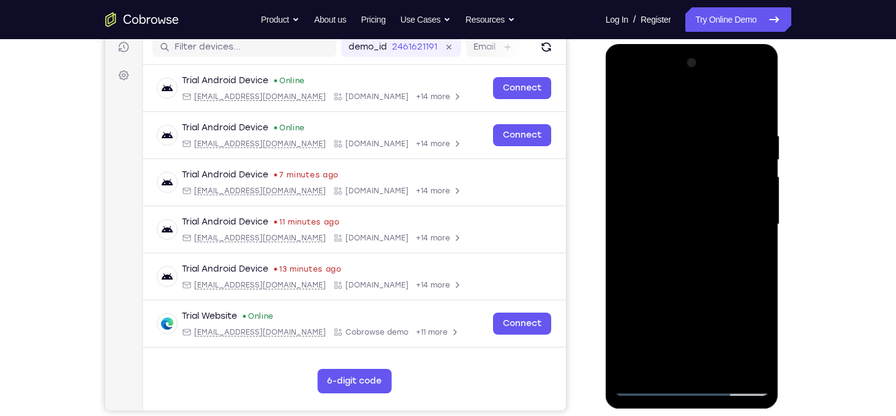
click at [757, 102] on div at bounding box center [692, 224] width 154 height 343
click at [653, 165] on div at bounding box center [692, 224] width 154 height 343
click at [679, 212] on div at bounding box center [692, 224] width 154 height 343
click at [678, 277] on div at bounding box center [692, 224] width 154 height 343
drag, startPoint x: 705, startPoint y: 256, endPoint x: 706, endPoint y: 178, distance: 78.4
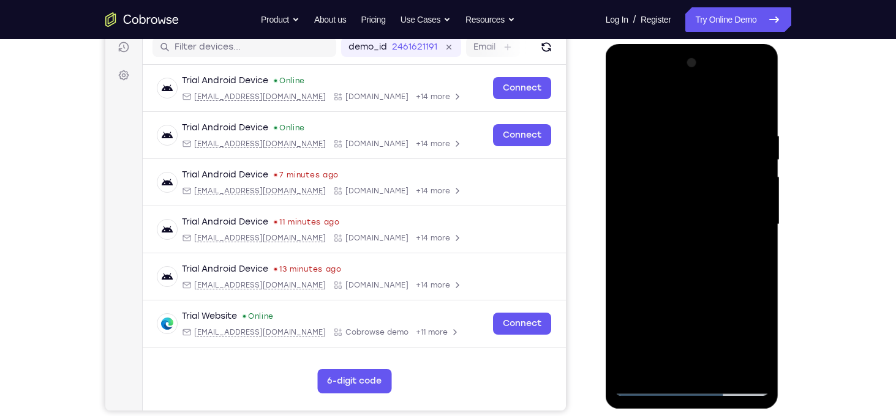
click at [706, 178] on div at bounding box center [692, 224] width 154 height 343
drag, startPoint x: 701, startPoint y: 294, endPoint x: 728, endPoint y: 198, distance: 99.8
click at [728, 198] on div at bounding box center [692, 224] width 154 height 343
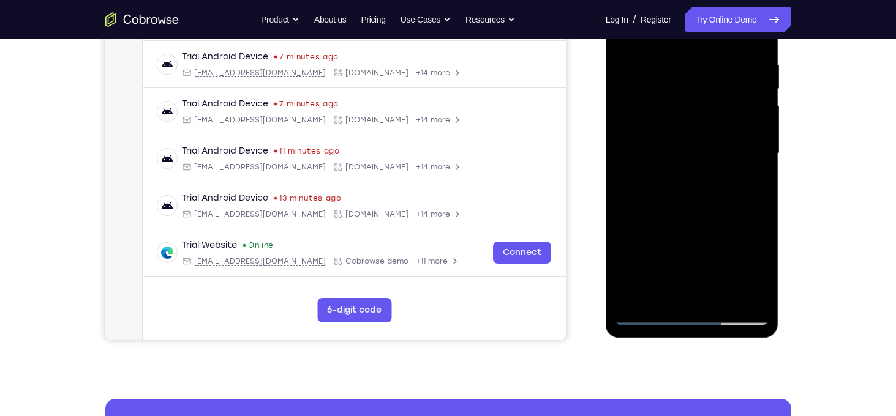
scroll to position [228, 0]
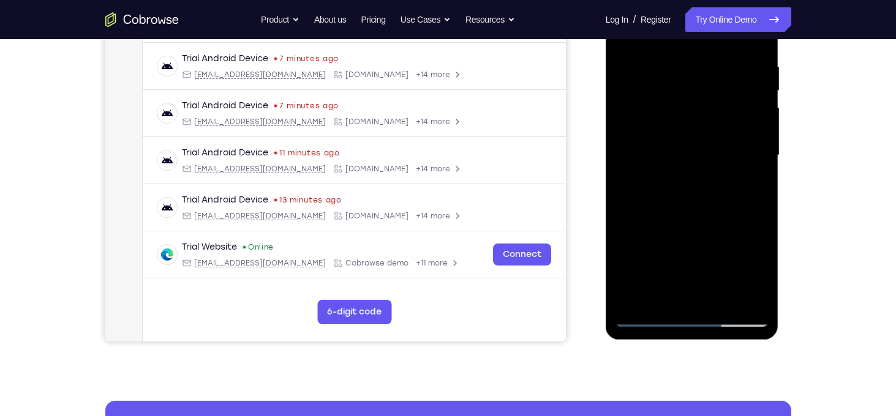
drag, startPoint x: 732, startPoint y: 237, endPoint x: 744, endPoint y: 138, distance: 99.9
click at [744, 138] on div at bounding box center [692, 155] width 154 height 343
click at [646, 313] on div at bounding box center [692, 155] width 154 height 343
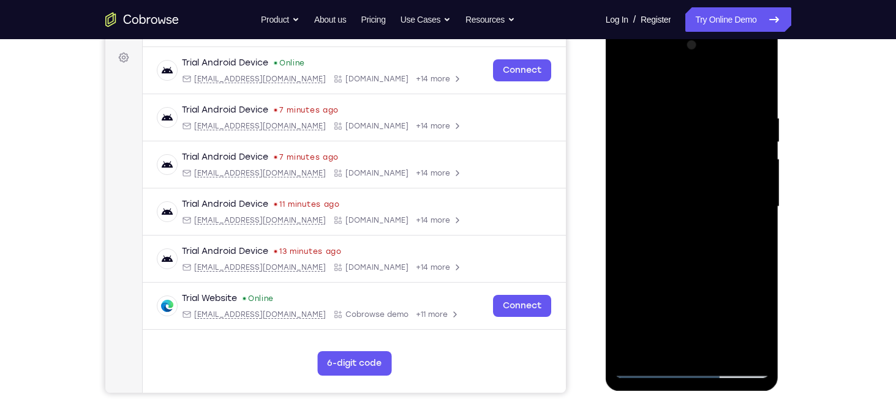
scroll to position [176, 0]
click at [743, 62] on div at bounding box center [692, 207] width 154 height 343
click at [760, 111] on div at bounding box center [692, 207] width 154 height 343
click at [687, 82] on div at bounding box center [692, 207] width 154 height 343
click at [699, 202] on div at bounding box center [692, 207] width 154 height 343
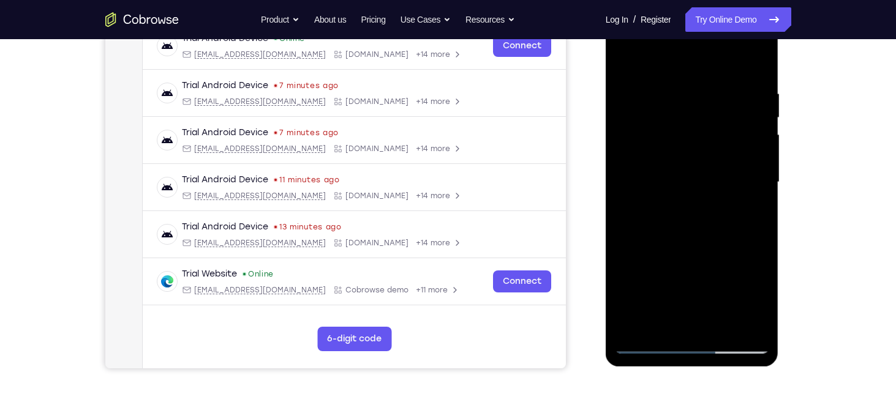
scroll to position [201, 0]
click at [744, 42] on div at bounding box center [692, 182] width 154 height 343
click at [679, 66] on div at bounding box center [692, 182] width 154 height 343
click at [681, 144] on div at bounding box center [692, 182] width 154 height 343
click at [686, 100] on div at bounding box center [692, 182] width 154 height 343
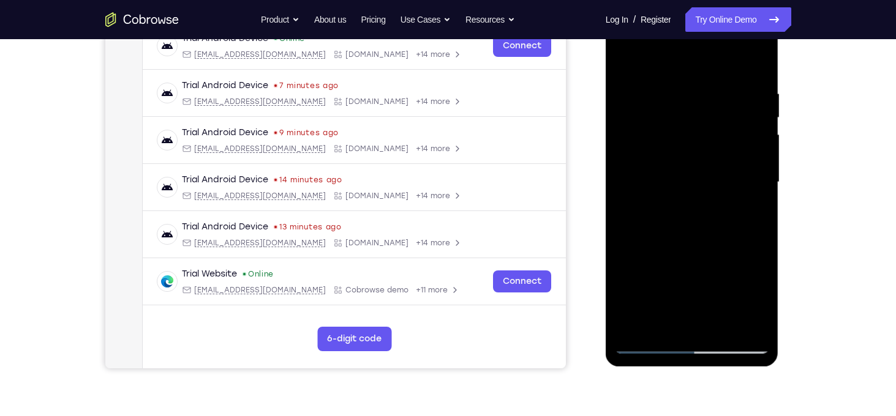
click at [697, 155] on div at bounding box center [692, 182] width 154 height 343
click at [700, 169] on div at bounding box center [692, 182] width 154 height 343
drag, startPoint x: 697, startPoint y: 68, endPoint x: 708, endPoint y: 48, distance: 22.2
click at [708, 48] on div at bounding box center [692, 182] width 154 height 343
click at [644, 108] on div at bounding box center [692, 182] width 154 height 343
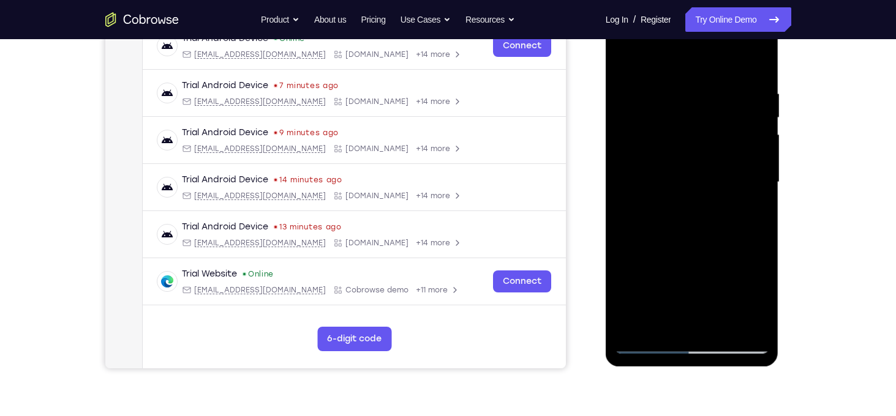
click at [689, 232] on div at bounding box center [692, 182] width 154 height 343
click at [692, 162] on div at bounding box center [692, 182] width 154 height 343
click at [648, 223] on div at bounding box center [692, 182] width 154 height 343
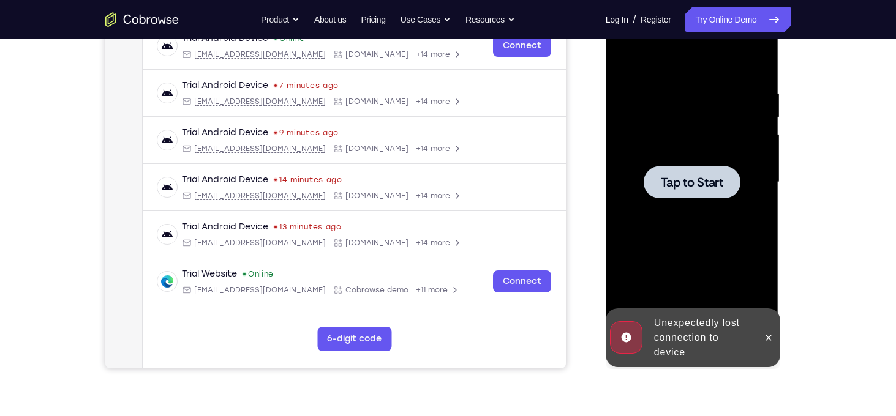
click at [691, 184] on span "Tap to Start" at bounding box center [692, 182] width 62 height 12
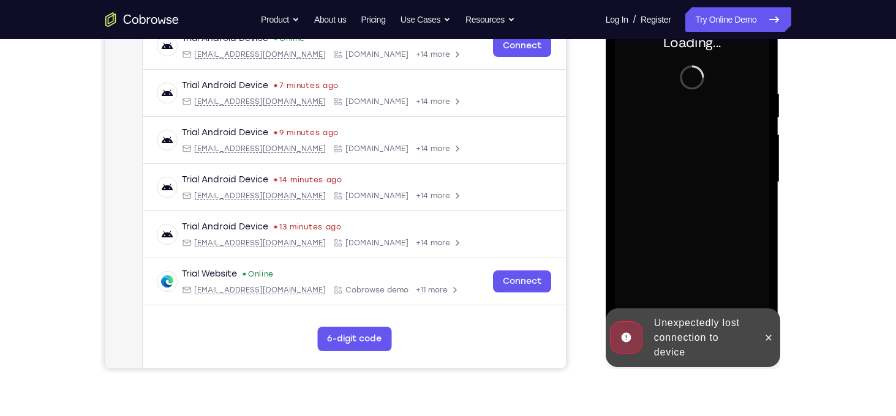
scroll to position [152, 0]
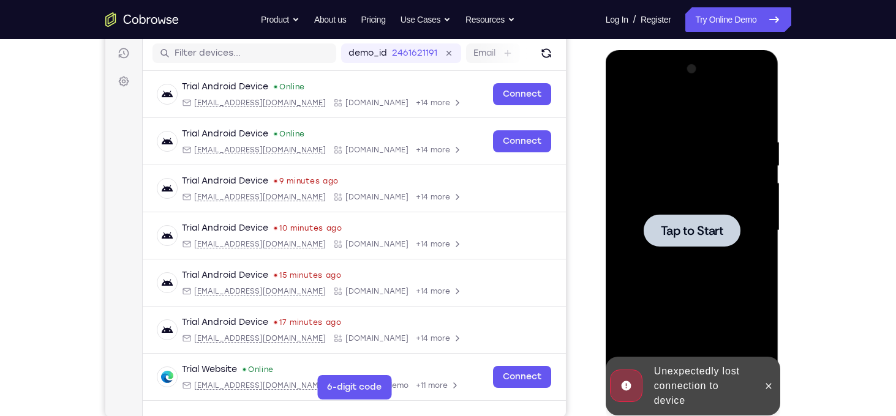
click at [654, 234] on div at bounding box center [691, 230] width 97 height 32
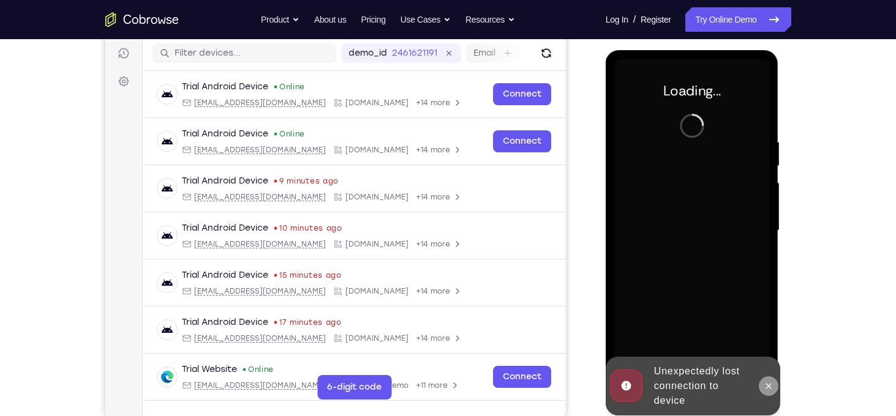
click at [772, 388] on icon at bounding box center [768, 386] width 10 height 10
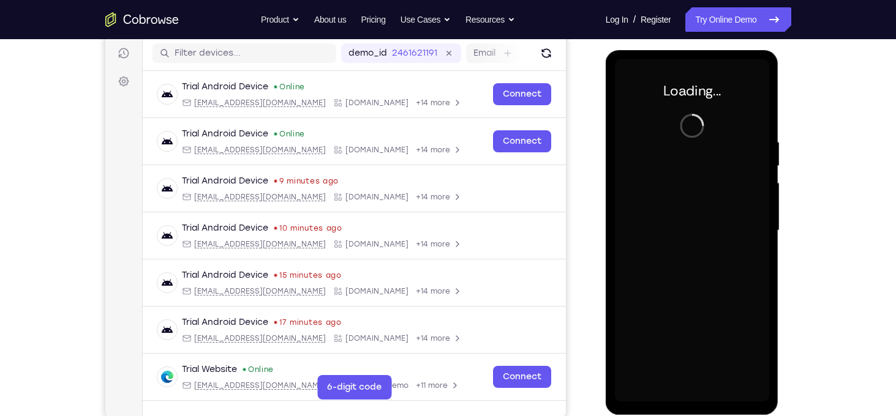
scroll to position [164, 0]
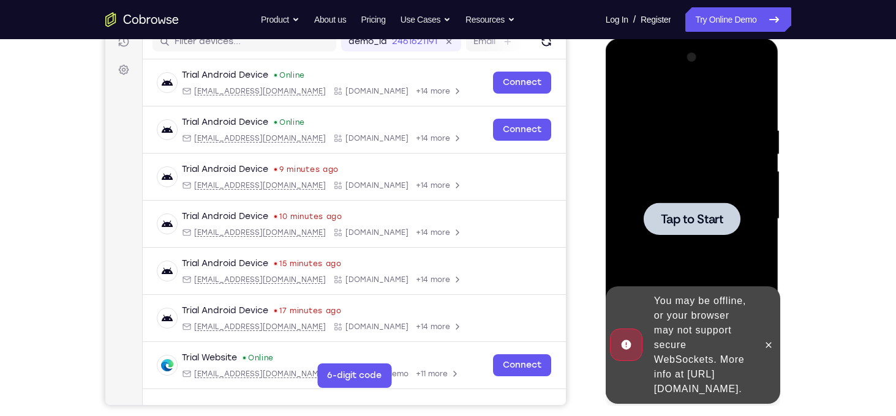
click at [676, 231] on div at bounding box center [691, 219] width 97 height 32
click at [769, 342] on icon at bounding box center [769, 345] width 6 height 6
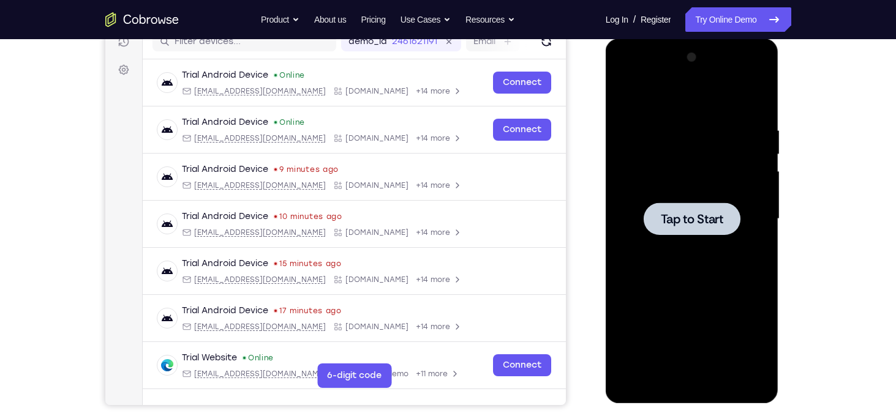
click at [689, 236] on div at bounding box center [692, 219] width 154 height 343
click at [696, 223] on span "Tap to Start" at bounding box center [692, 219] width 62 height 12
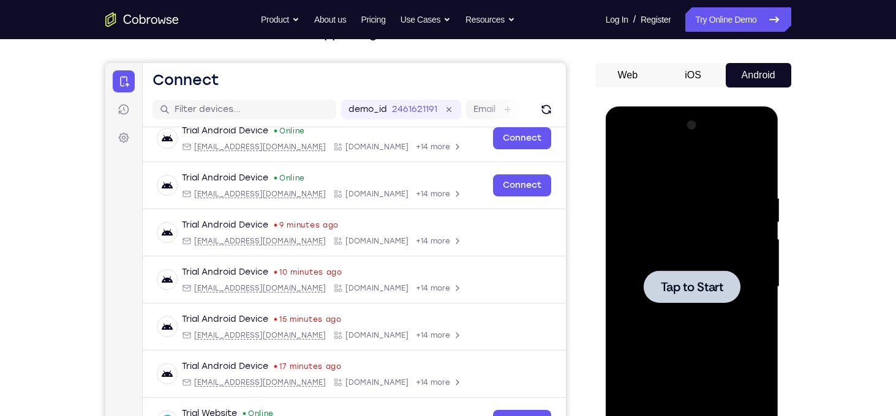
scroll to position [102, 0]
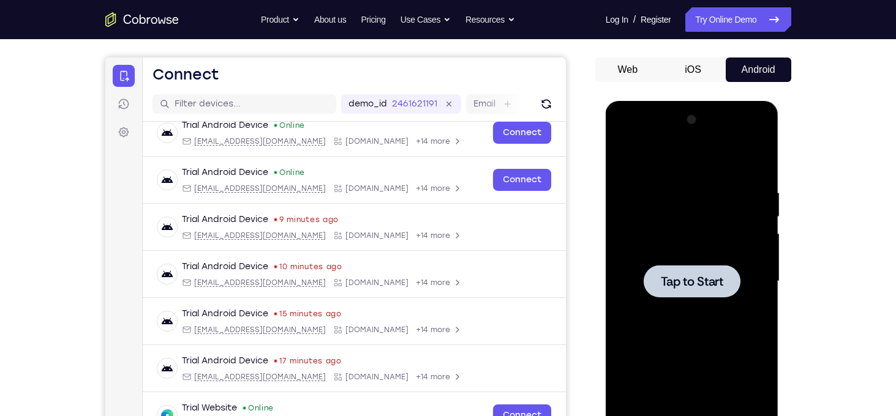
click at [667, 276] on span "Tap to Start" at bounding box center [692, 281] width 62 height 12
click at [135, 21] on icon "Go to the home page" at bounding box center [141, 19] width 73 height 15
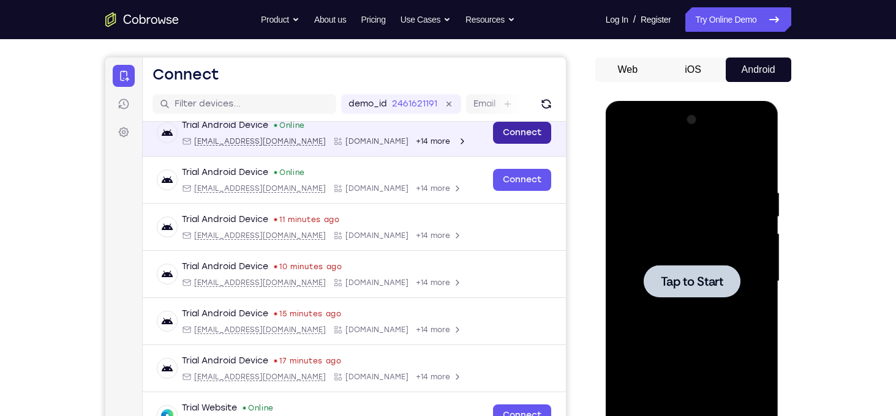
click at [515, 131] on link "Connect" at bounding box center [521, 133] width 58 height 22
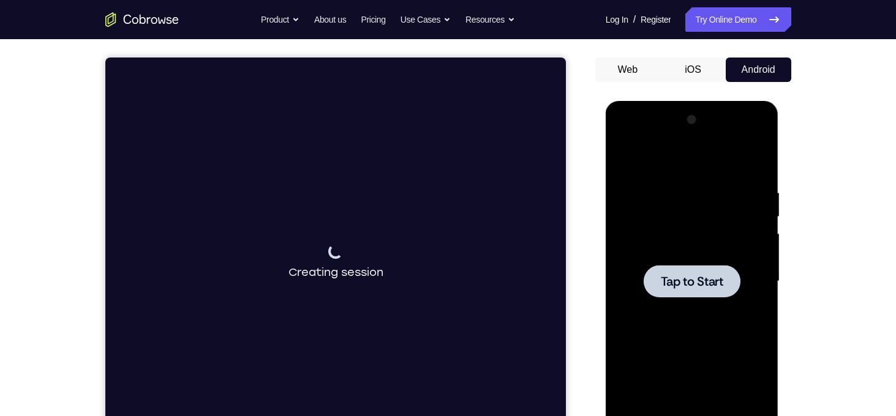
scroll to position [186, 0]
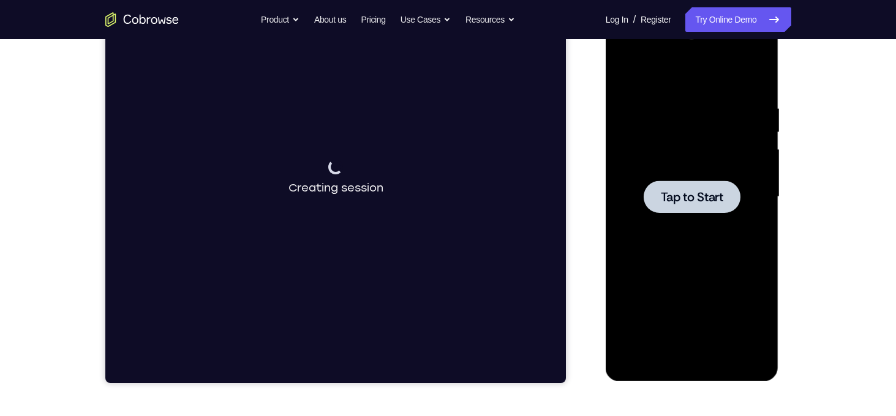
click at [657, 206] on div at bounding box center [691, 197] width 97 height 32
click at [686, 12] on link "Try Online Demo" at bounding box center [737, 19] width 105 height 24
click at [687, 191] on span "Tap to Start" at bounding box center [692, 197] width 62 height 12
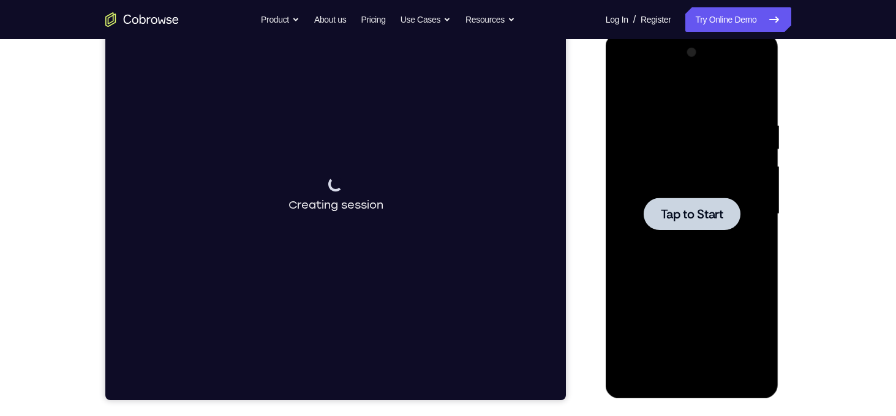
scroll to position [167, 0]
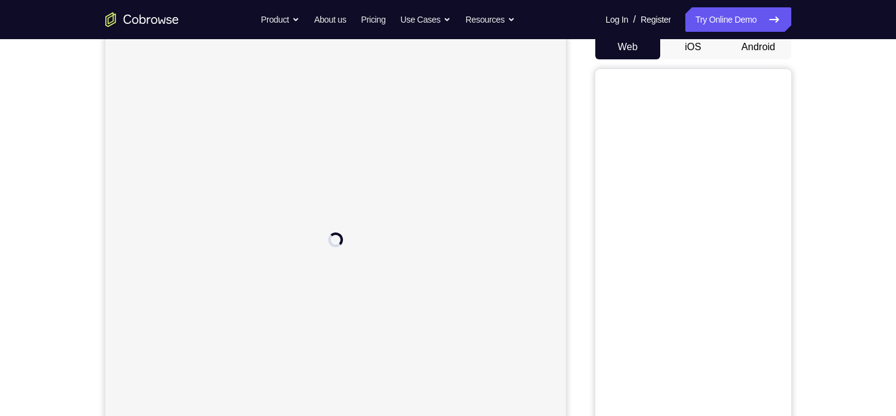
scroll to position [124, 0]
click at [742, 49] on button "Android" at bounding box center [758, 48] width 66 height 24
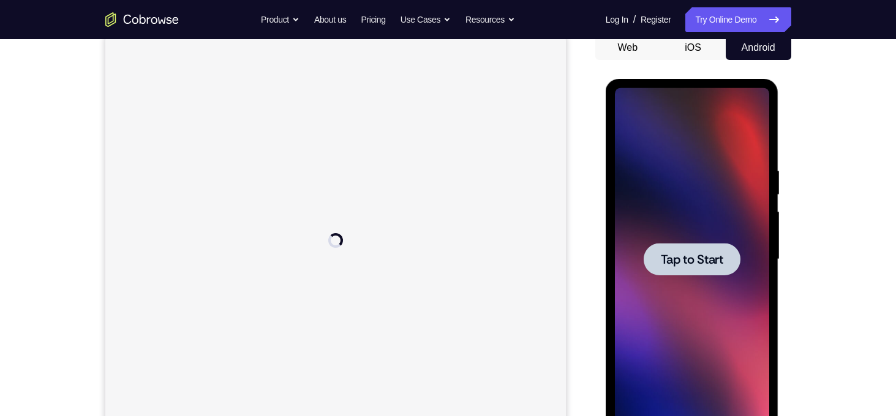
click at [706, 263] on span "Tap to Start" at bounding box center [692, 259] width 62 height 12
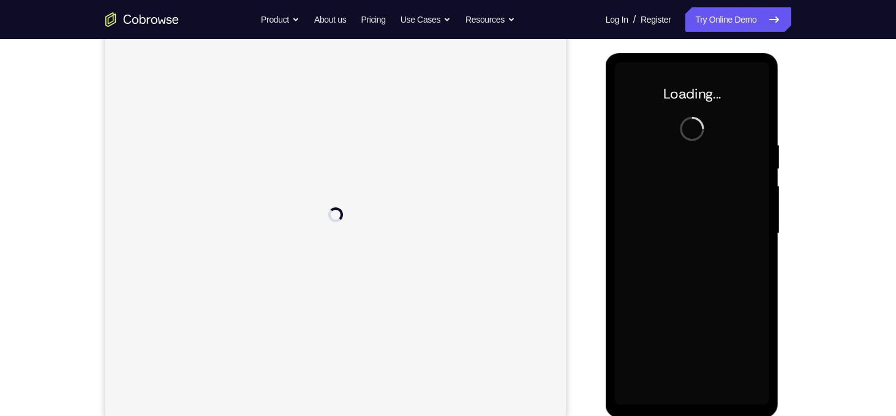
scroll to position [151, 0]
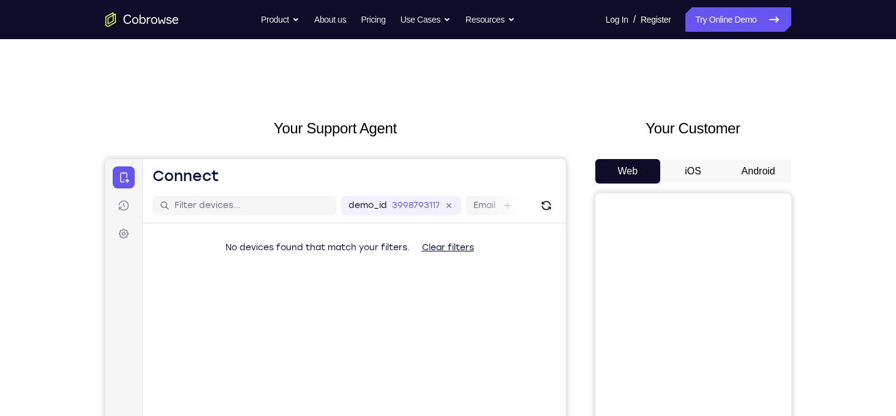
click at [758, 170] on button "Android" at bounding box center [758, 171] width 66 height 24
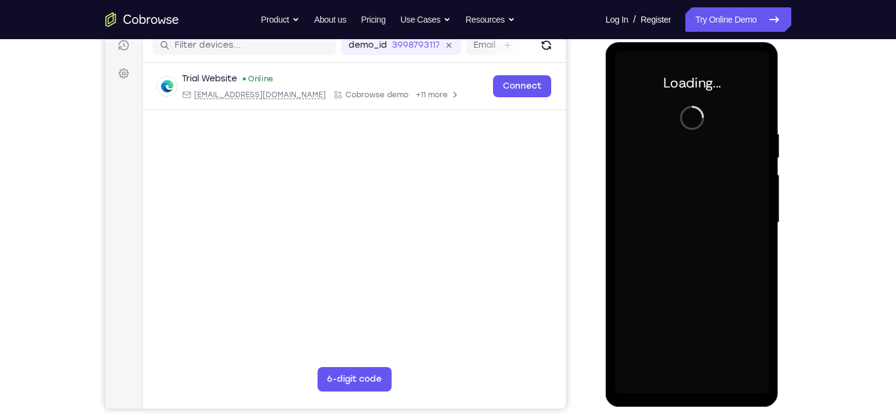
click at [687, 114] on div at bounding box center [692, 222] width 154 height 343
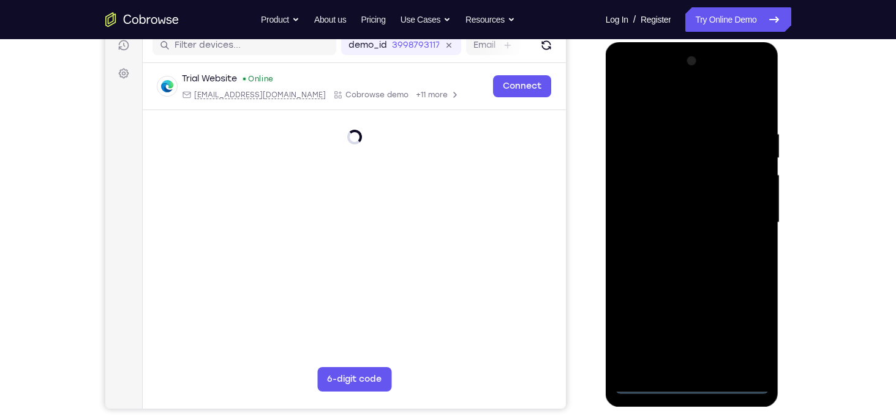
click at [694, 390] on div at bounding box center [692, 222] width 154 height 343
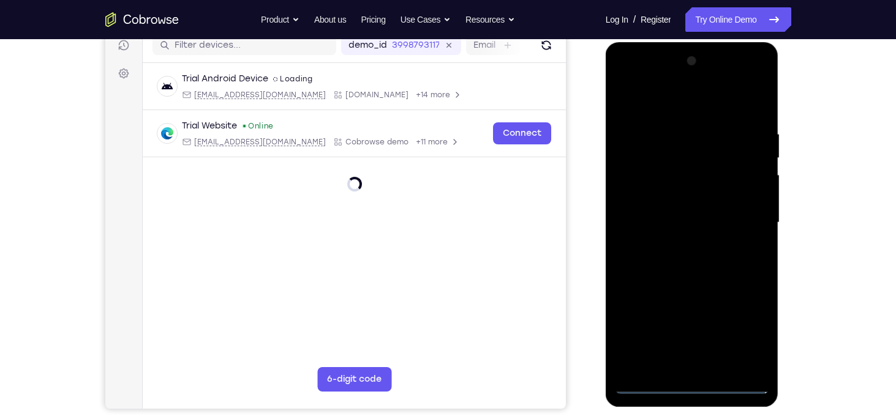
click at [694, 386] on div at bounding box center [692, 222] width 154 height 343
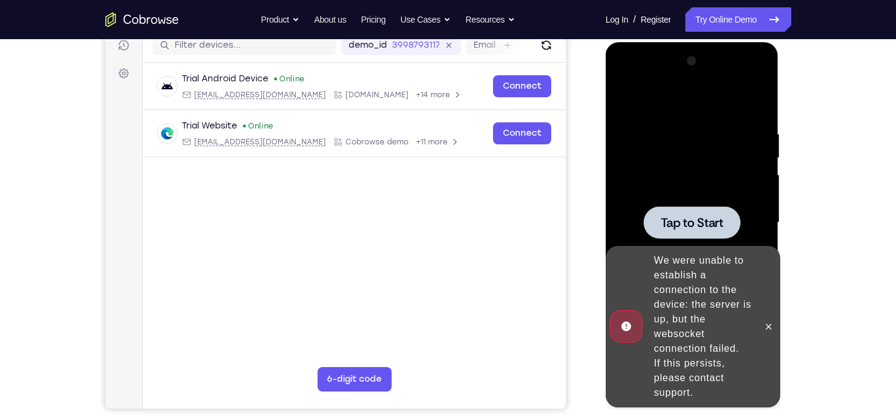
click at [680, 217] on span "Tap to Start" at bounding box center [692, 223] width 62 height 12
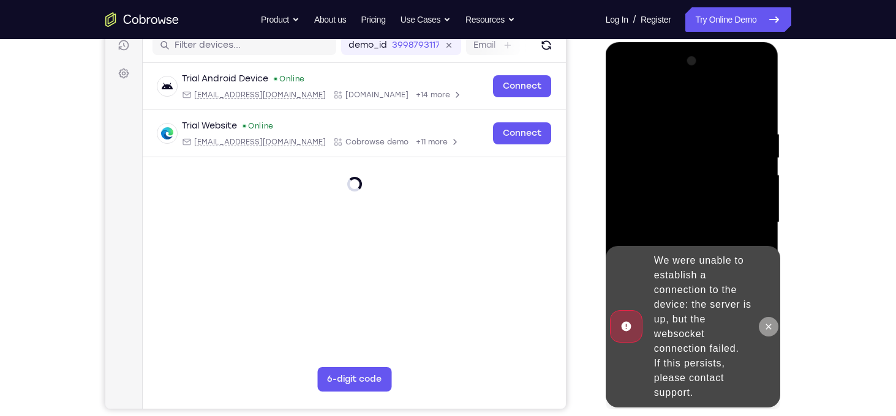
click at [771, 329] on icon at bounding box center [768, 327] width 10 height 10
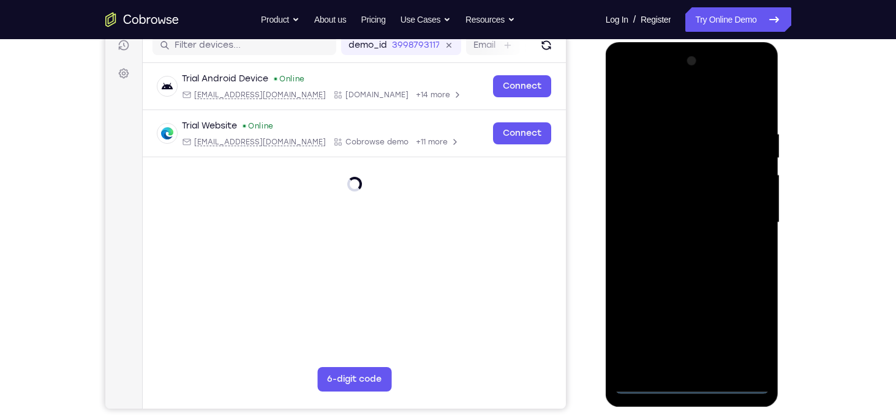
click at [690, 383] on div at bounding box center [692, 222] width 154 height 343
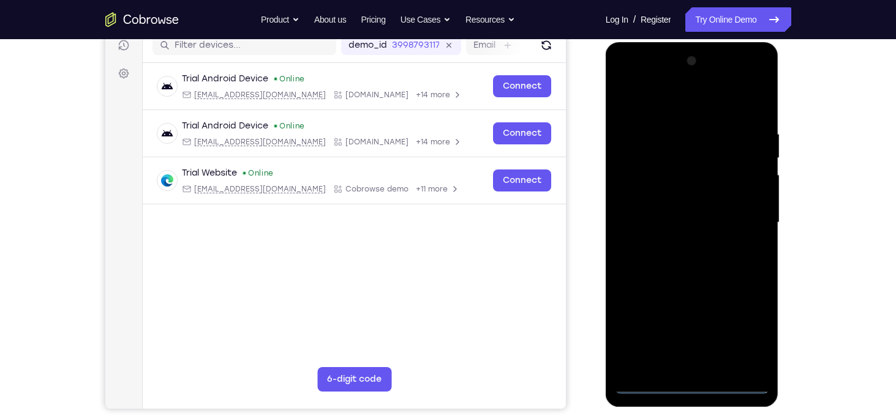
click at [747, 325] on div at bounding box center [692, 222] width 154 height 343
click at [687, 105] on div at bounding box center [692, 222] width 154 height 343
click at [748, 219] on div at bounding box center [692, 222] width 154 height 343
click at [686, 247] on div at bounding box center [692, 222] width 154 height 343
click at [678, 210] on div at bounding box center [692, 222] width 154 height 343
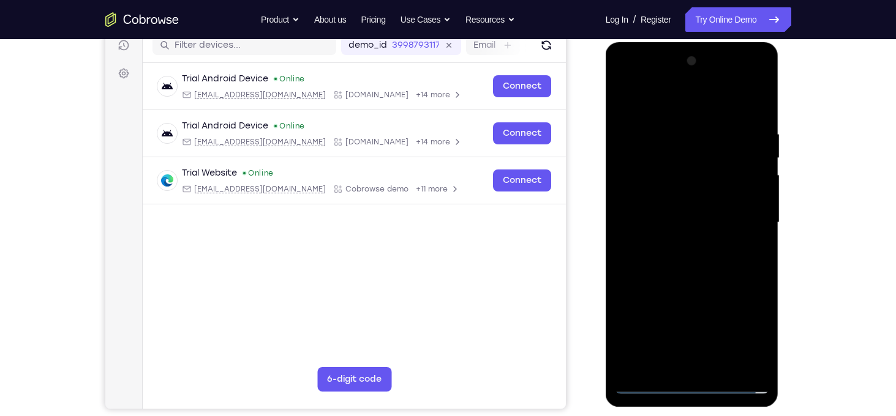
click at [659, 198] on div at bounding box center [692, 222] width 154 height 343
click at [670, 220] on div at bounding box center [692, 222] width 154 height 343
click at [685, 287] on div at bounding box center [692, 222] width 154 height 343
drag, startPoint x: 694, startPoint y: 103, endPoint x: 742, endPoint y: 59, distance: 65.4
click at [742, 59] on div at bounding box center [692, 222] width 154 height 343
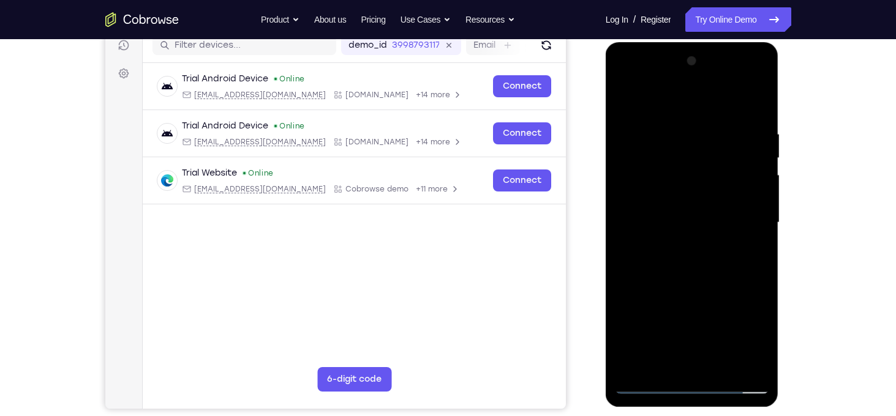
click at [757, 99] on div at bounding box center [692, 222] width 154 height 343
click at [653, 169] on div at bounding box center [692, 222] width 154 height 343
click at [709, 120] on div at bounding box center [692, 222] width 154 height 343
click at [710, 216] on div at bounding box center [692, 222] width 154 height 343
click at [647, 347] on div at bounding box center [692, 222] width 154 height 343
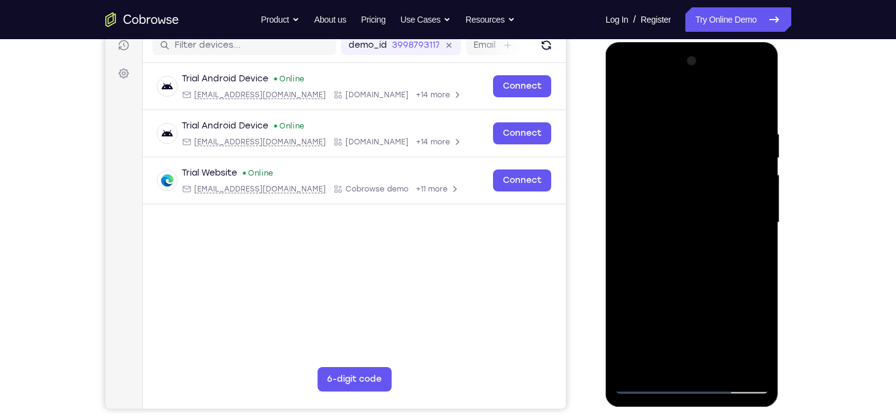
click at [711, 157] on div at bounding box center [692, 222] width 154 height 343
click at [650, 365] on div at bounding box center [692, 222] width 154 height 343
click at [694, 81] on div at bounding box center [692, 222] width 154 height 343
click at [741, 103] on div at bounding box center [692, 222] width 154 height 343
click at [649, 385] on div at bounding box center [692, 222] width 154 height 343
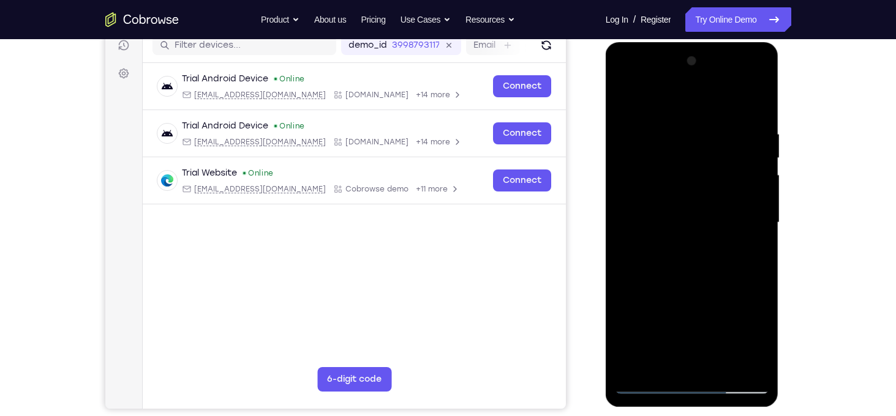
click at [649, 385] on div at bounding box center [692, 222] width 154 height 343
click at [720, 373] on div at bounding box center [692, 222] width 154 height 343
click at [687, 287] on div at bounding box center [692, 222] width 154 height 343
drag, startPoint x: 681, startPoint y: 313, endPoint x: 722, endPoint y: 222, distance: 100.0
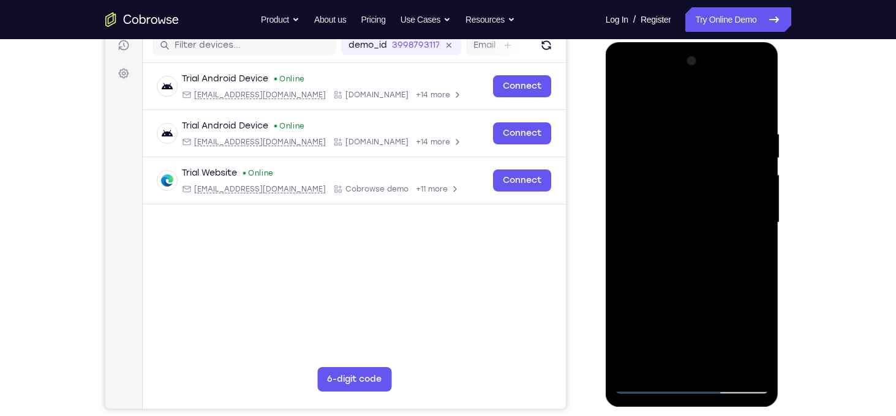
click at [722, 222] on div at bounding box center [692, 222] width 154 height 343
drag, startPoint x: 678, startPoint y: 333, endPoint x: 714, endPoint y: 270, distance: 73.0
click at [714, 270] on div at bounding box center [692, 222] width 154 height 343
drag, startPoint x: 680, startPoint y: 334, endPoint x: 710, endPoint y: 282, distance: 60.1
click at [710, 282] on div at bounding box center [692, 222] width 154 height 343
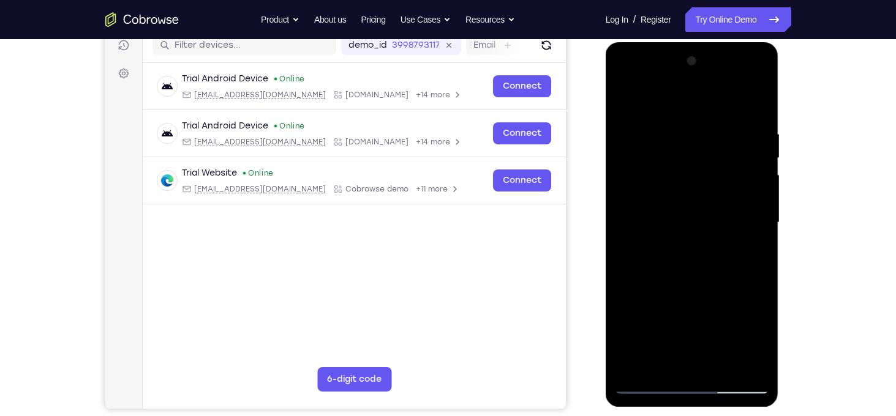
click at [691, 260] on div at bounding box center [692, 222] width 154 height 343
click at [667, 363] on div at bounding box center [692, 222] width 154 height 343
click at [696, 277] on div at bounding box center [692, 222] width 154 height 343
click at [749, 252] on div at bounding box center [692, 222] width 154 height 343
click at [679, 152] on div at bounding box center [692, 222] width 154 height 343
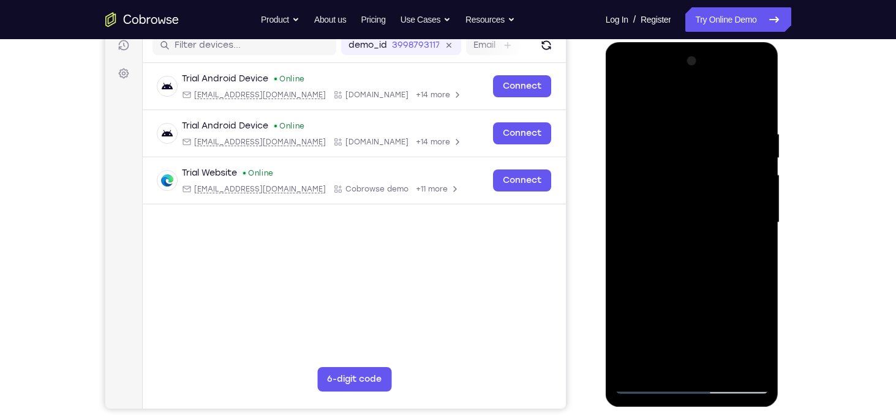
click at [658, 210] on div at bounding box center [692, 222] width 154 height 343
drag, startPoint x: 660, startPoint y: 187, endPoint x: 674, endPoint y: 189, distance: 14.3
click at [674, 189] on div at bounding box center [692, 222] width 154 height 343
drag, startPoint x: 674, startPoint y: 189, endPoint x: 637, endPoint y: 174, distance: 39.6
click at [637, 174] on div at bounding box center [692, 222] width 154 height 343
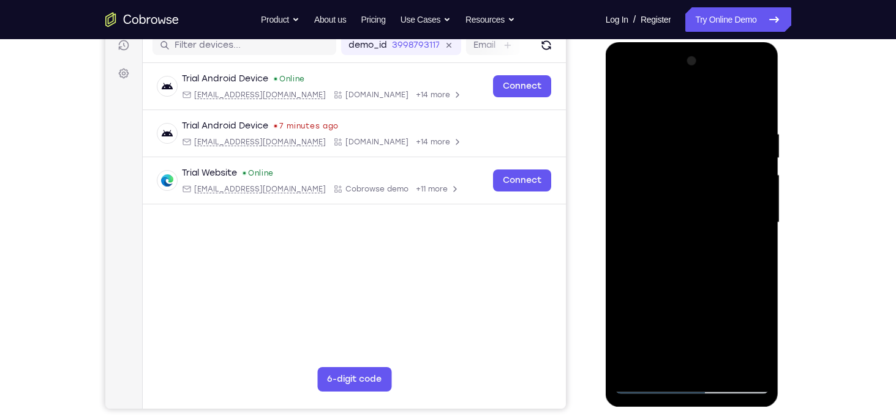
click at [706, 81] on div at bounding box center [692, 222] width 154 height 343
click at [653, 383] on div at bounding box center [692, 222] width 154 height 343
click at [683, 338] on div at bounding box center [692, 222] width 154 height 343
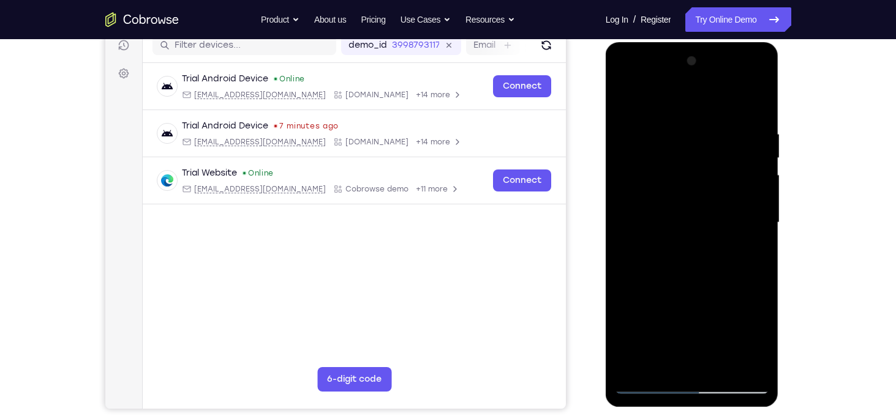
click at [634, 170] on div at bounding box center [692, 222] width 154 height 343
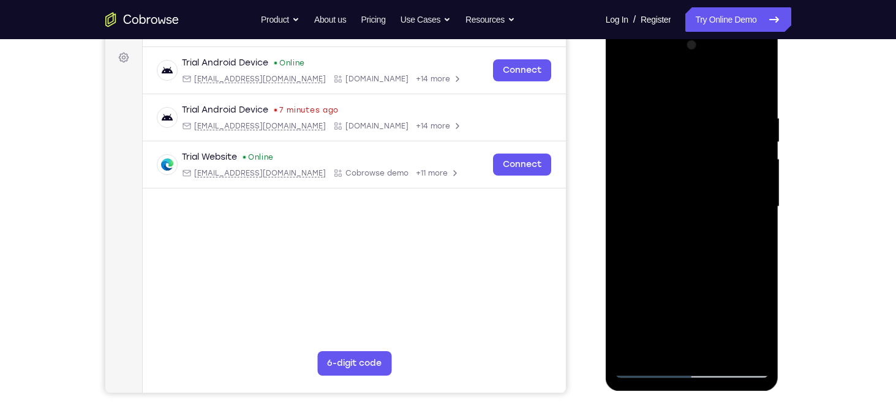
scroll to position [178, 0]
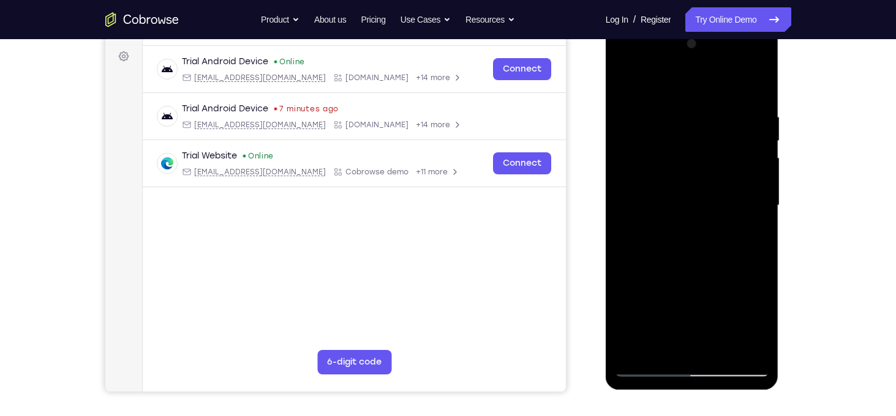
click at [642, 187] on div at bounding box center [692, 205] width 154 height 343
drag, startPoint x: 621, startPoint y: 173, endPoint x: 634, endPoint y: 174, distance: 12.3
click at [634, 174] on div at bounding box center [692, 205] width 154 height 343
click at [653, 160] on div at bounding box center [692, 205] width 154 height 343
drag, startPoint x: 641, startPoint y: 179, endPoint x: 655, endPoint y: 179, distance: 14.1
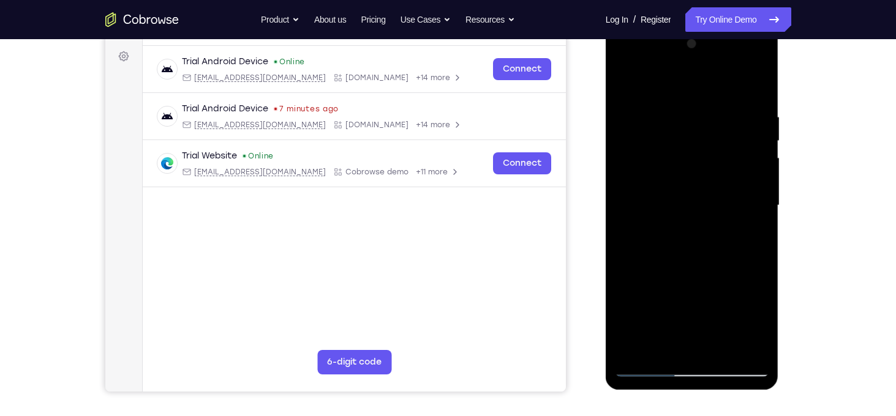
click at [655, 179] on div at bounding box center [692, 205] width 154 height 343
click at [708, 189] on div at bounding box center [692, 205] width 154 height 343
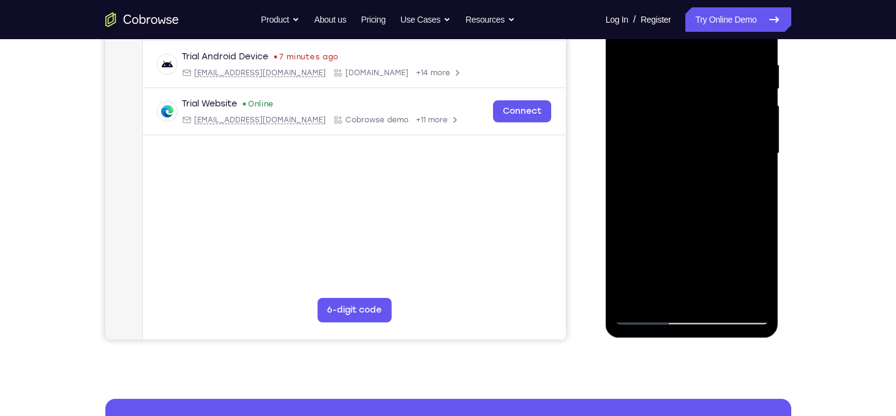
scroll to position [236, 0]
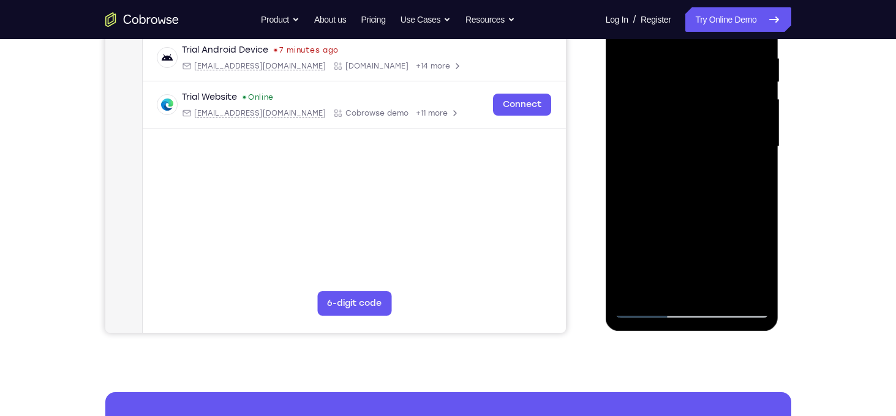
click at [672, 192] on div at bounding box center [692, 147] width 154 height 343
click at [647, 305] on div at bounding box center [692, 147] width 154 height 343
click at [641, 141] on div at bounding box center [692, 147] width 154 height 343
drag, startPoint x: 673, startPoint y: 111, endPoint x: 667, endPoint y: 101, distance: 11.6
click at [667, 101] on div at bounding box center [692, 147] width 154 height 343
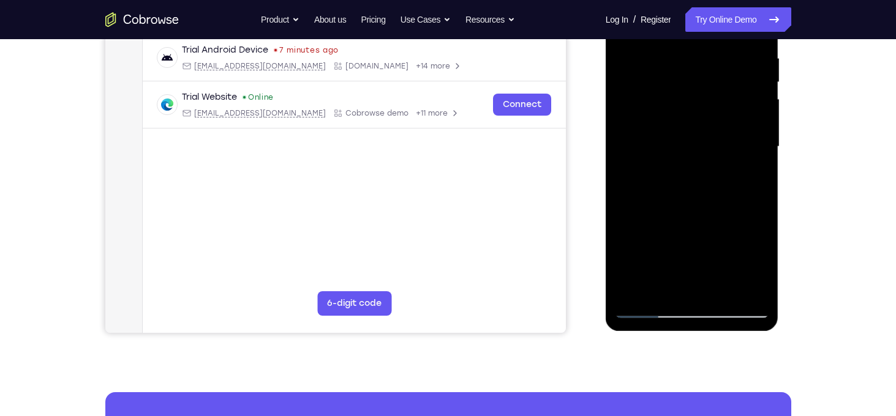
click at [675, 110] on div at bounding box center [692, 147] width 154 height 343
click at [664, 165] on div at bounding box center [692, 147] width 154 height 343
click at [701, 250] on div at bounding box center [692, 147] width 154 height 343
click at [665, 255] on div at bounding box center [692, 147] width 154 height 343
click at [721, 291] on div at bounding box center [692, 147] width 154 height 343
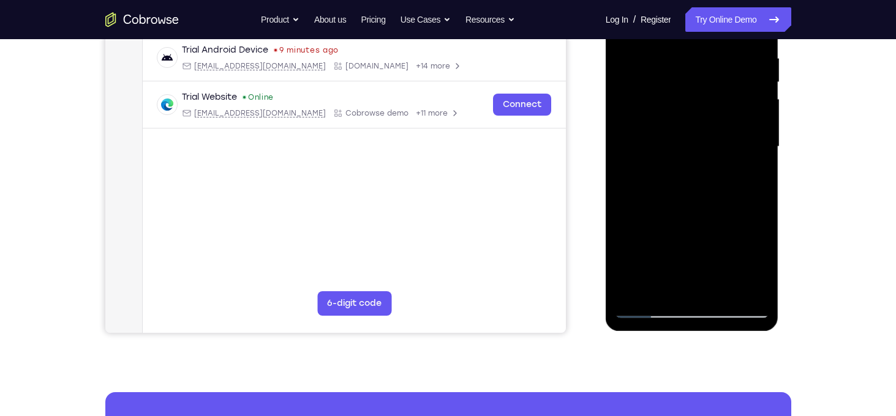
click at [719, 291] on div at bounding box center [692, 147] width 154 height 343
click at [709, 143] on div at bounding box center [692, 147] width 154 height 343
click at [660, 285] on div at bounding box center [692, 147] width 154 height 343
click at [761, 276] on div at bounding box center [692, 147] width 154 height 343
click at [760, 271] on div at bounding box center [692, 147] width 154 height 343
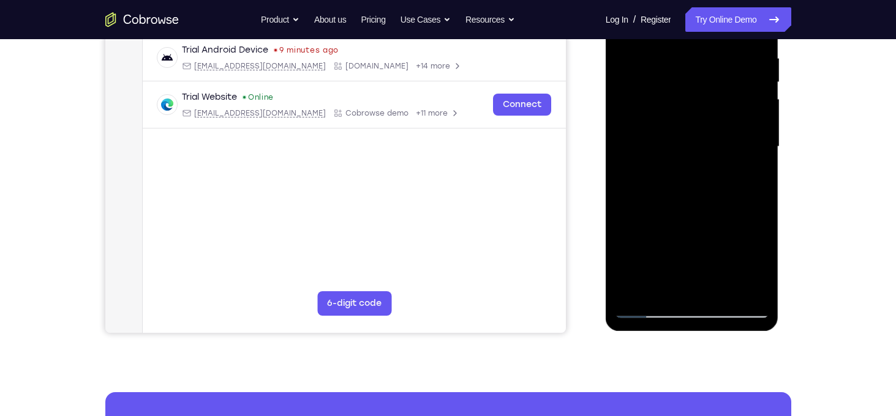
click at [760, 271] on div at bounding box center [692, 147] width 154 height 343
click at [698, 202] on div at bounding box center [692, 147] width 154 height 343
click at [751, 177] on div at bounding box center [692, 147] width 154 height 343
click at [678, 70] on div at bounding box center [692, 147] width 154 height 343
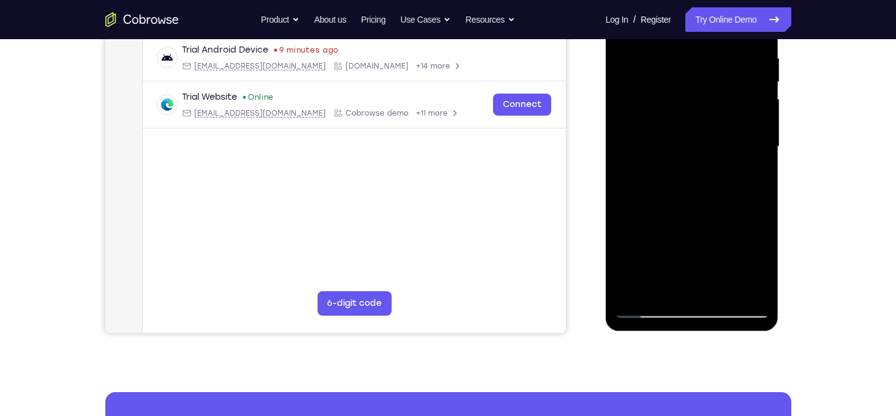
drag, startPoint x: 745, startPoint y: 64, endPoint x: 753, endPoint y: 150, distance: 86.1
click at [753, 150] on div at bounding box center [692, 147] width 154 height 343
drag, startPoint x: 796, startPoint y: 80, endPoint x: 806, endPoint y: 121, distance: 42.2
click at [806, 121] on div "Your Support Agent Your Customer Web iOS Android Next Steps We’d be happy to gi…" at bounding box center [448, 206] width 784 height 807
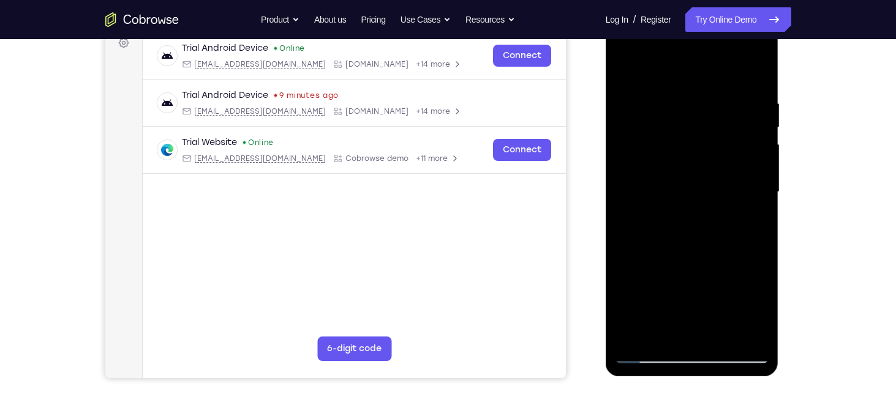
scroll to position [190, 0]
click at [671, 53] on div at bounding box center [692, 192] width 154 height 343
click at [759, 70] on div at bounding box center [692, 192] width 154 height 343
click at [649, 52] on div at bounding box center [692, 192] width 154 height 343
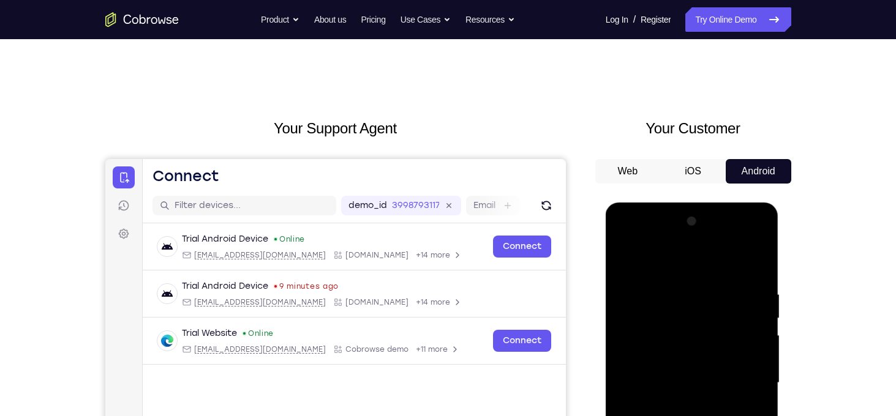
click at [662, 239] on div at bounding box center [692, 383] width 154 height 343
click at [758, 261] on div at bounding box center [692, 383] width 154 height 343
click at [659, 239] on div at bounding box center [692, 383] width 154 height 343
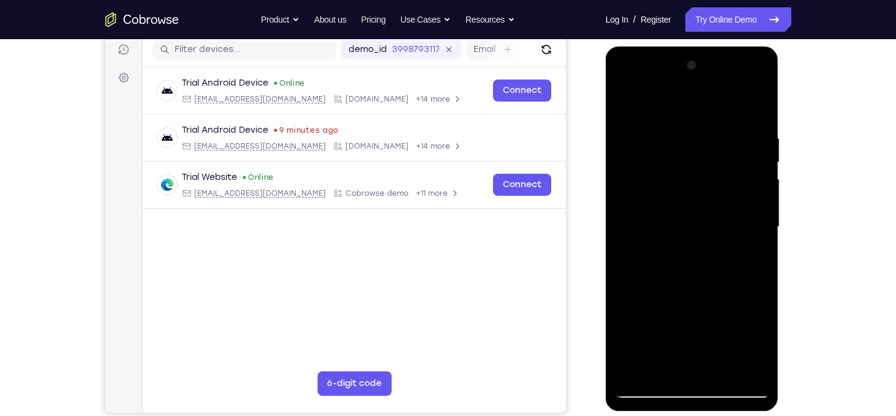
scroll to position [146, 0]
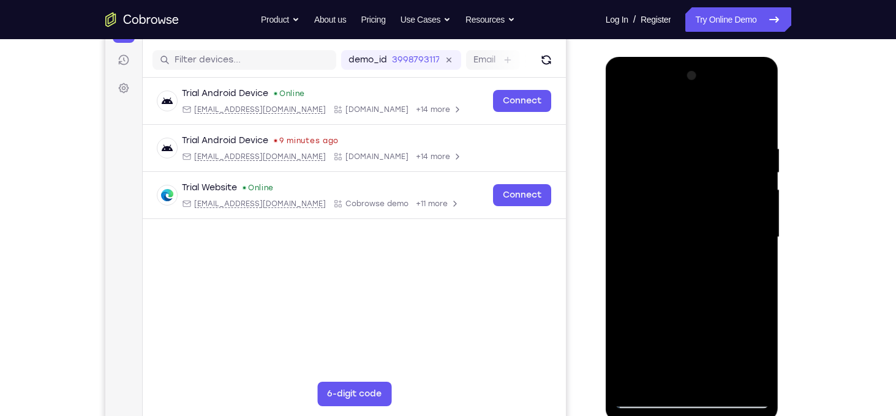
click at [741, 93] on div at bounding box center [692, 237] width 154 height 343
